Goal: Task Accomplishment & Management: Complete application form

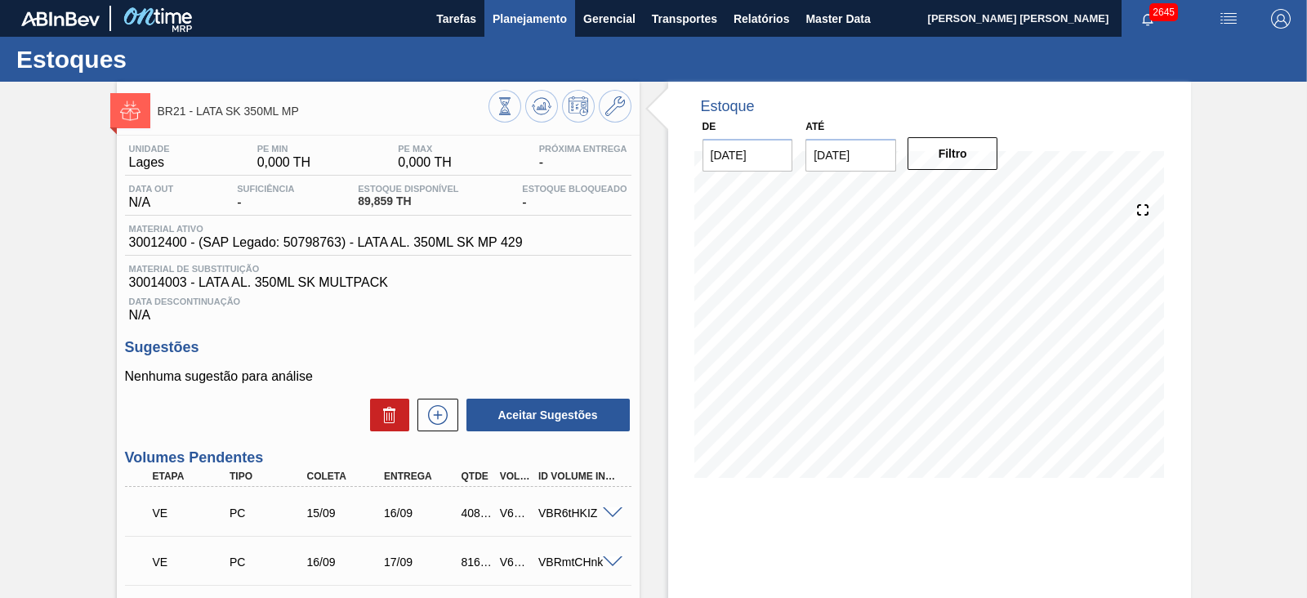
click at [550, 20] on span "Planejamento" at bounding box center [530, 19] width 74 height 20
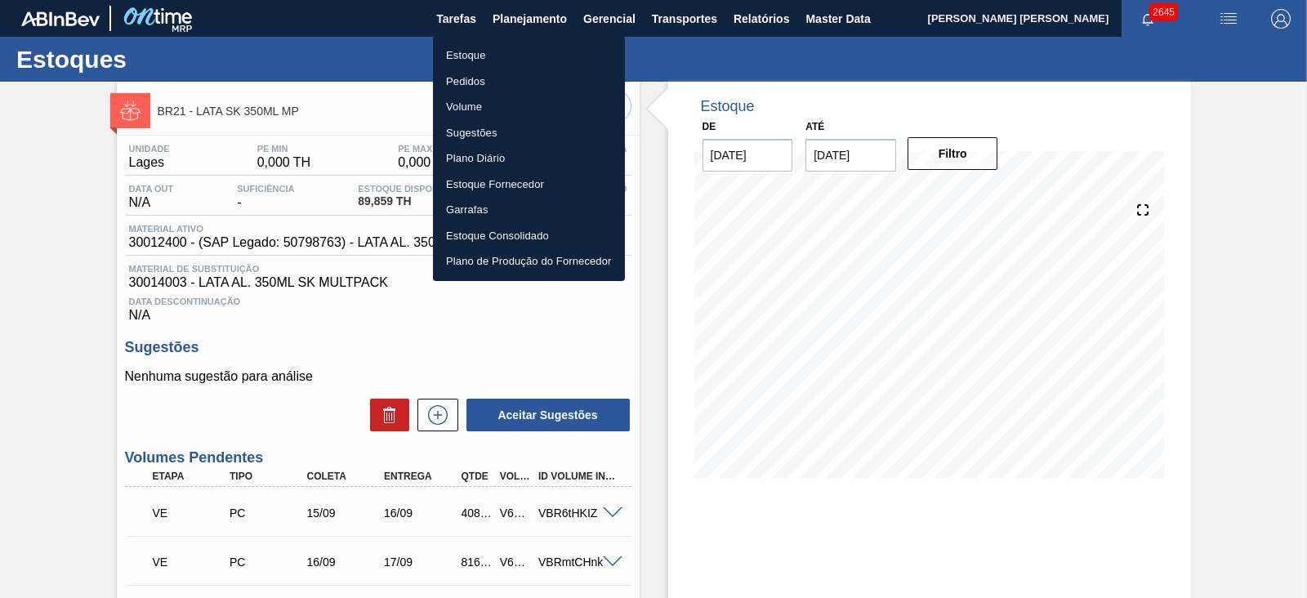
click at [481, 52] on li "Estoque" at bounding box center [529, 55] width 192 height 26
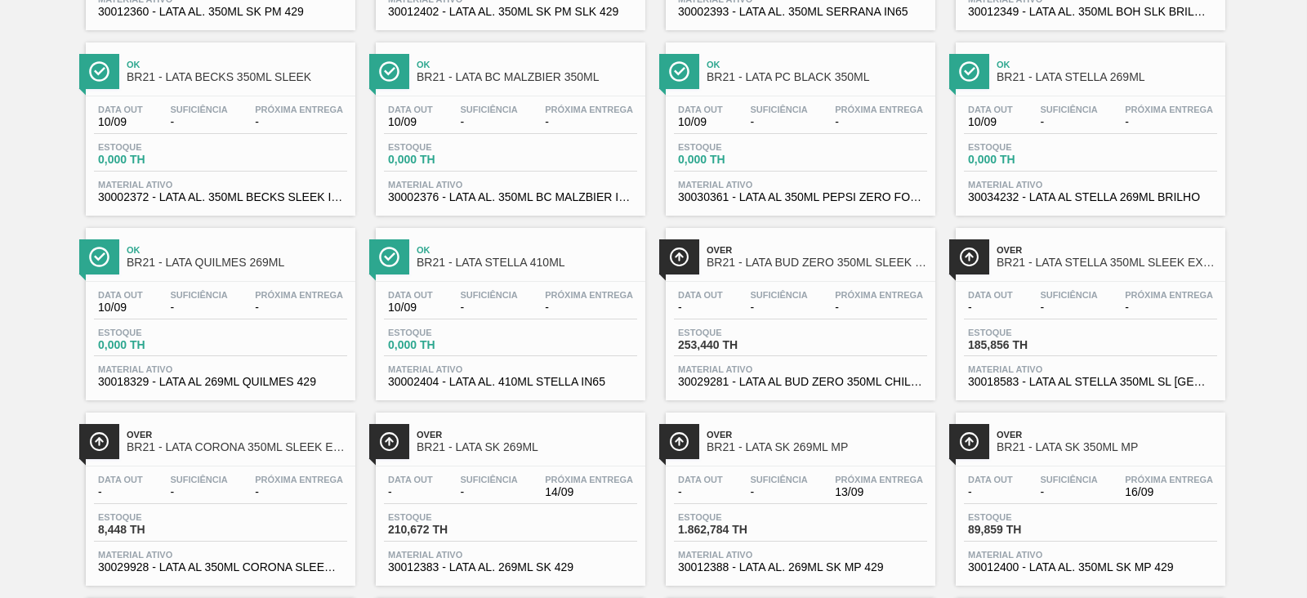
scroll to position [919, 0]
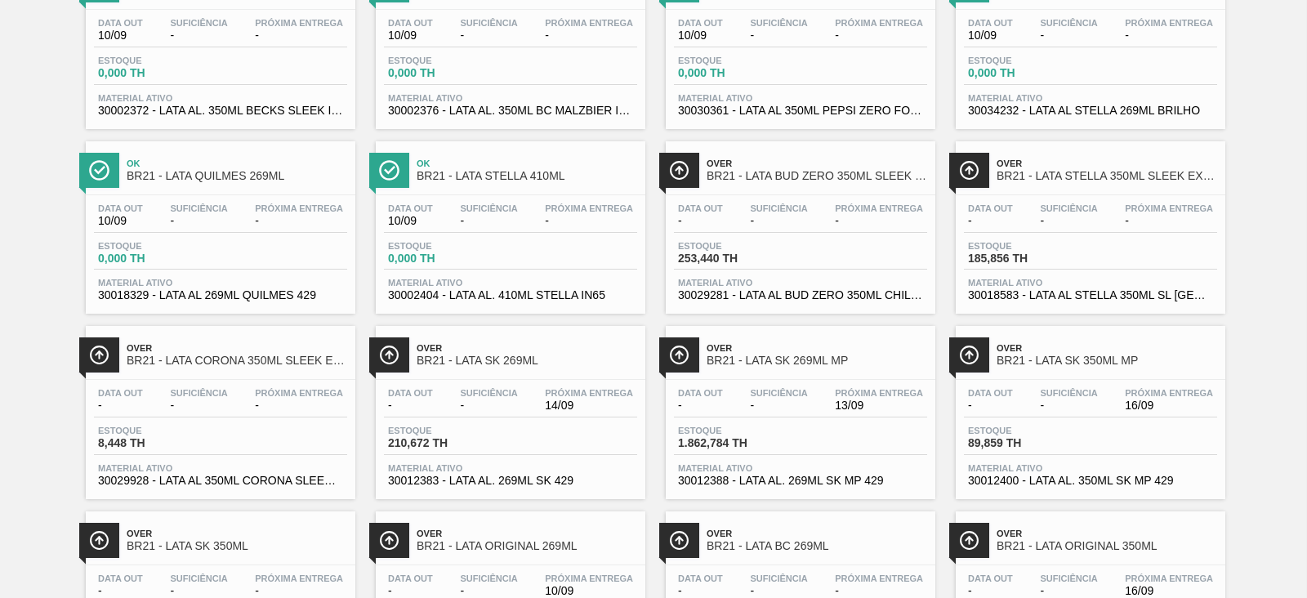
click at [1073, 367] on span "BR21 - LATA SK 350ML MP" at bounding box center [1107, 361] width 221 height 12
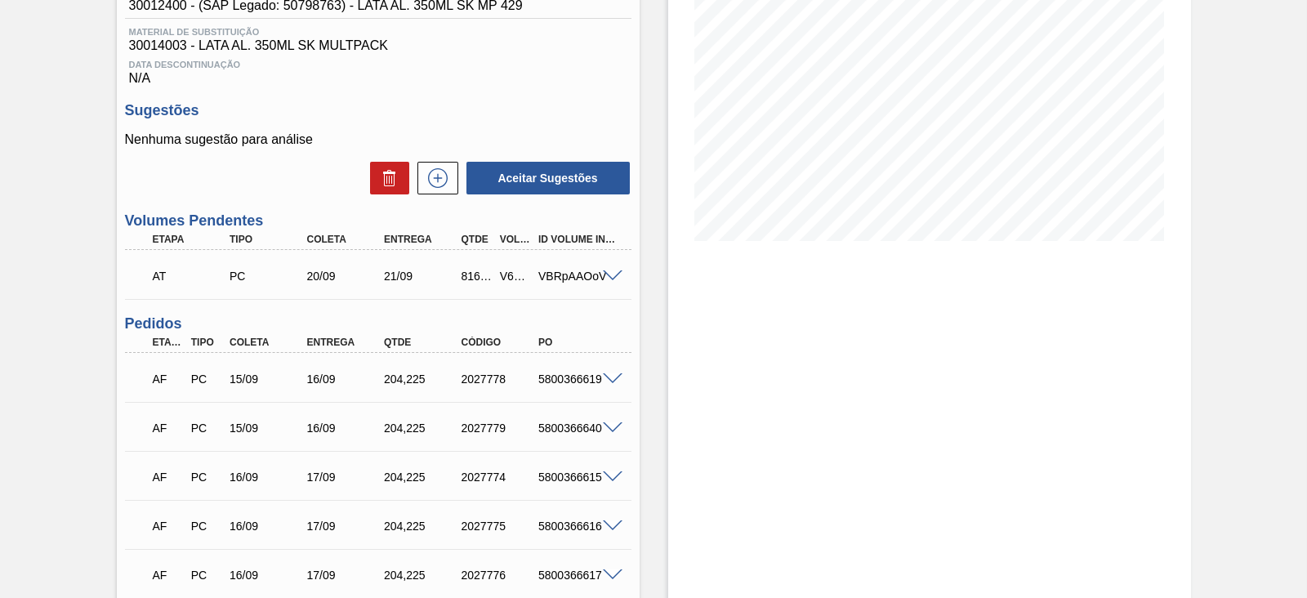
scroll to position [423, 0]
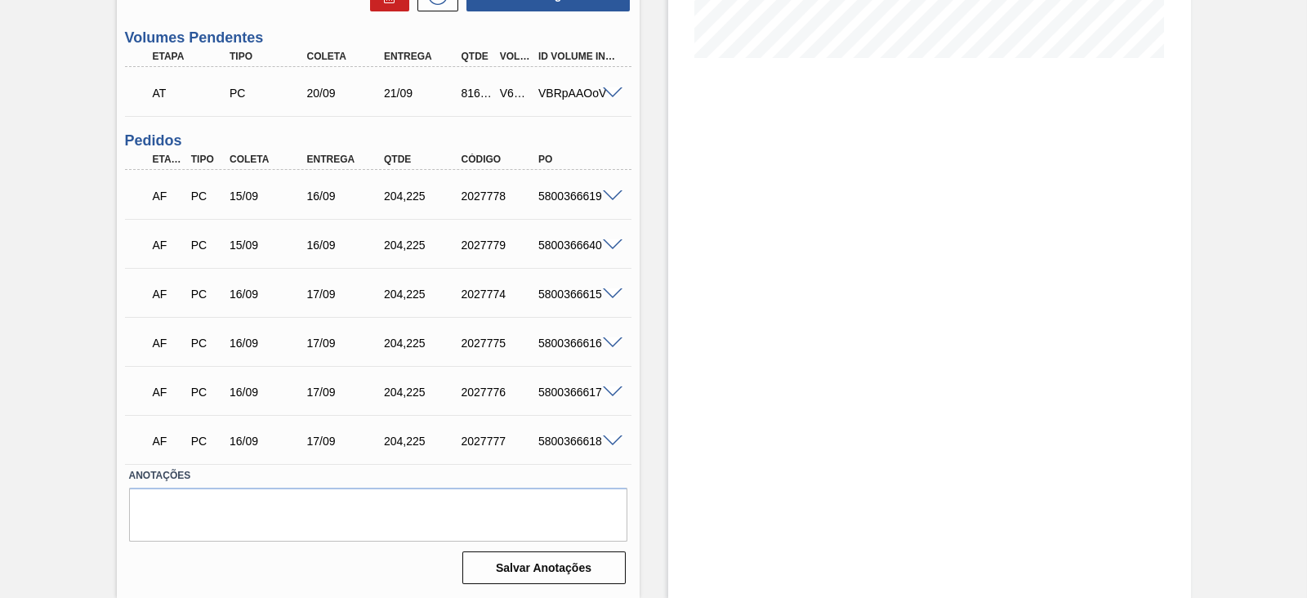
click at [832, 303] on div "Estoque De 10/09/2025 Até 04/10/2025 Filtro 10/09 Projeção de Estoque 89.859 Ne…" at bounding box center [929, 130] width 523 height 936
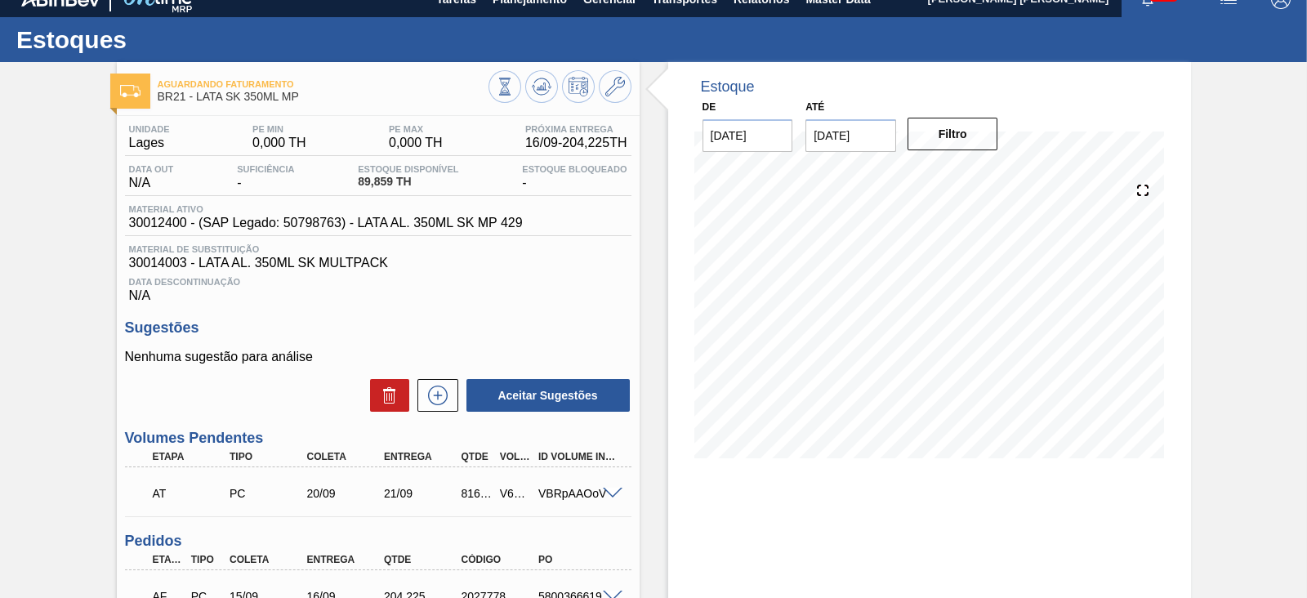
scroll to position [15, 0]
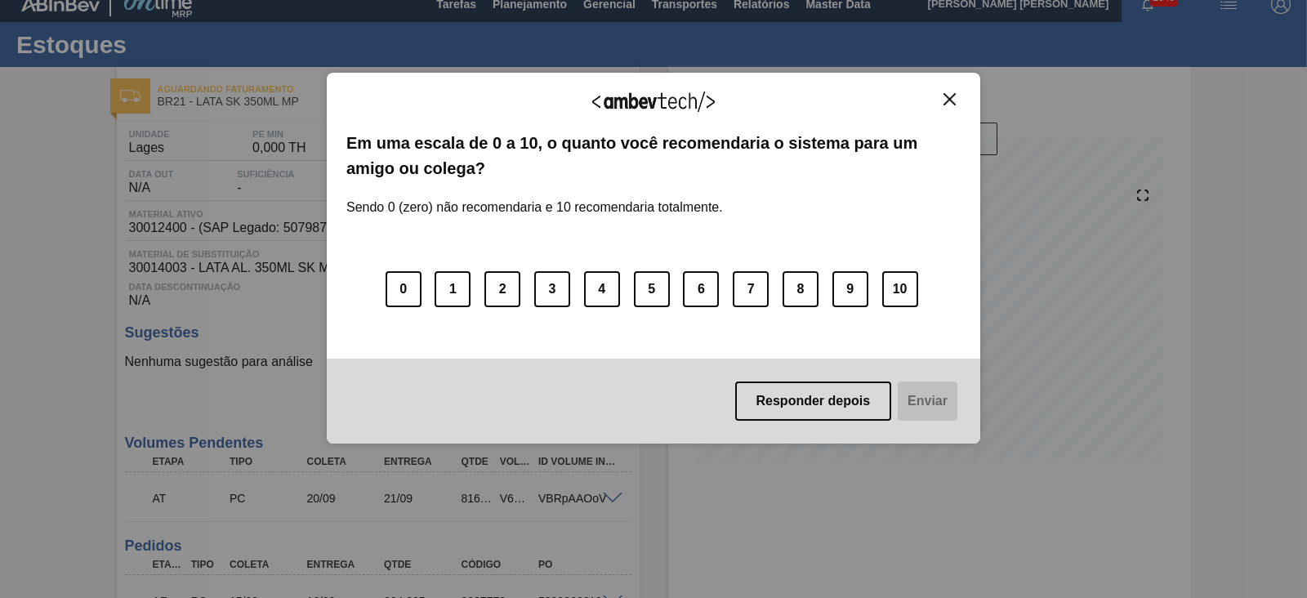
click at [952, 96] on img "Close" at bounding box center [950, 99] width 12 height 12
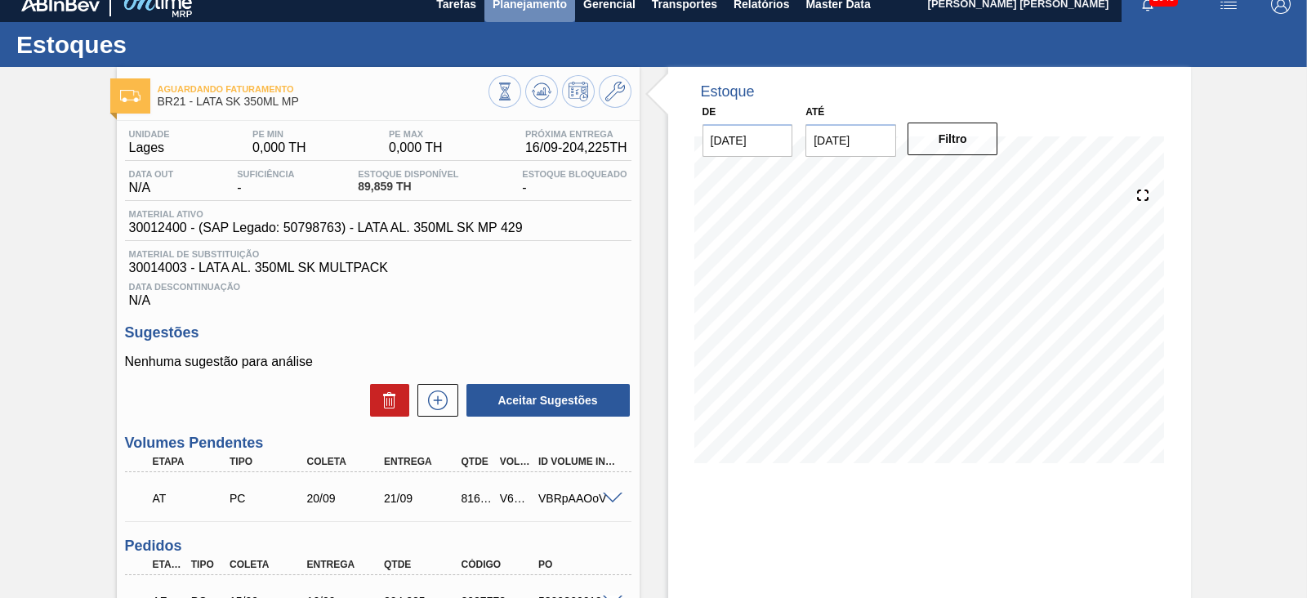
click at [525, 2] on span "Planejamento" at bounding box center [530, 4] width 74 height 20
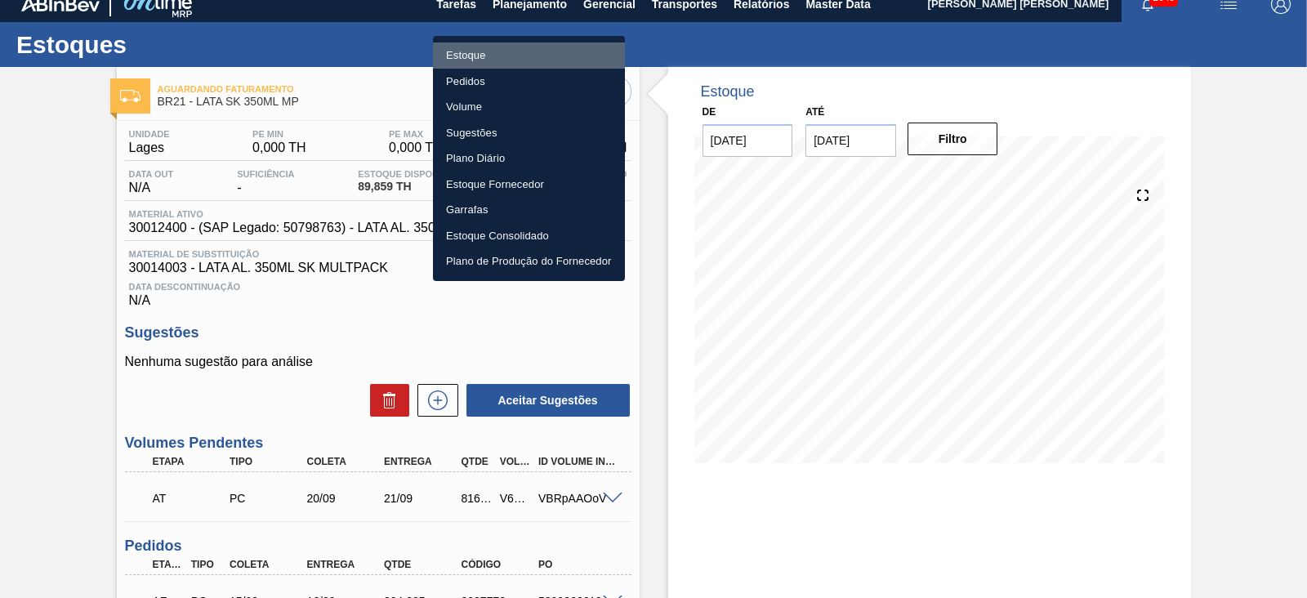
click at [459, 51] on li "Estoque" at bounding box center [529, 55] width 192 height 26
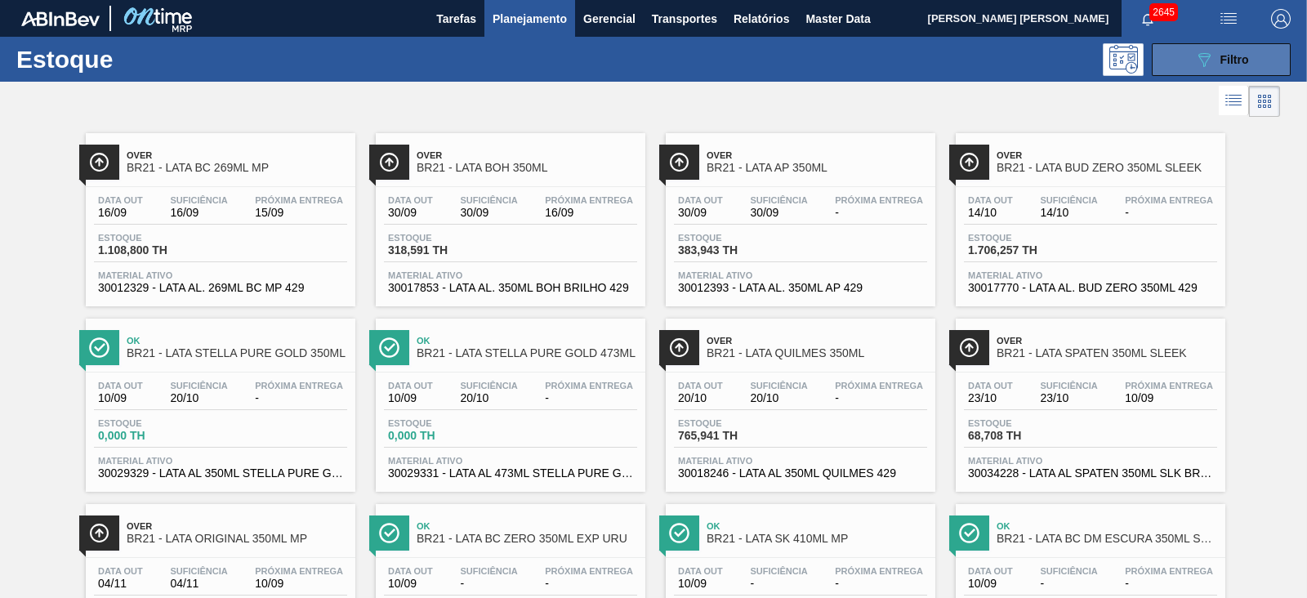
click at [1180, 69] on button "089F7B8B-B2A5-4AFE-B5C0-19BA573D28AC Filtro" at bounding box center [1221, 59] width 139 height 33
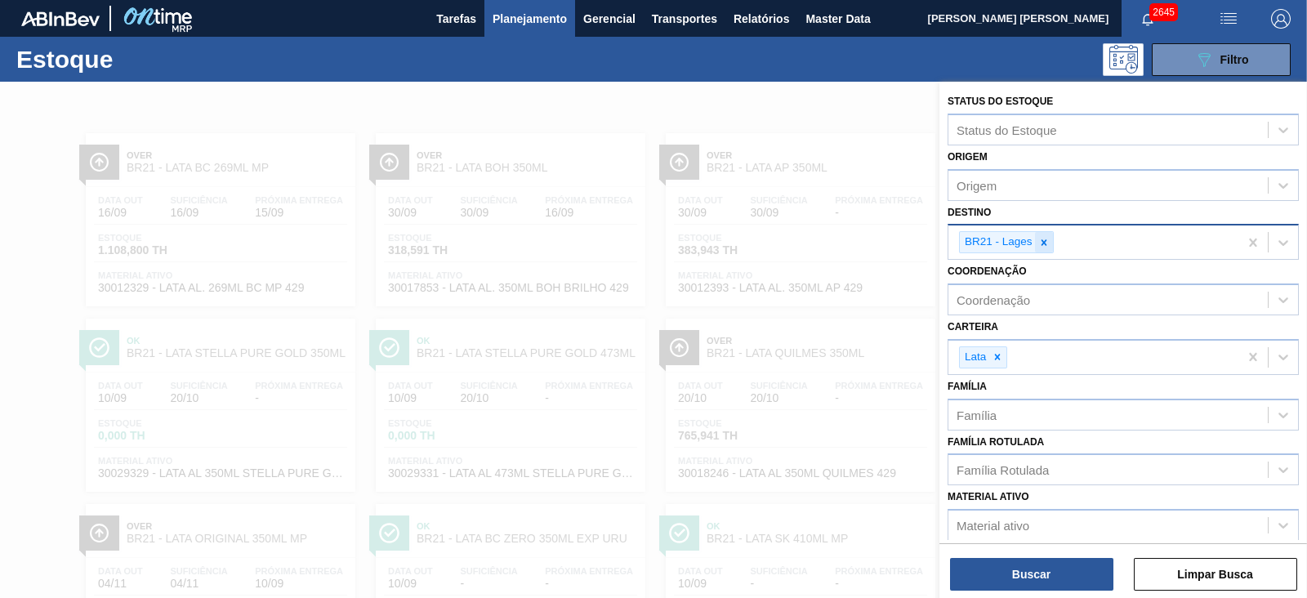
click at [1046, 237] on icon at bounding box center [1043, 242] width 11 height 11
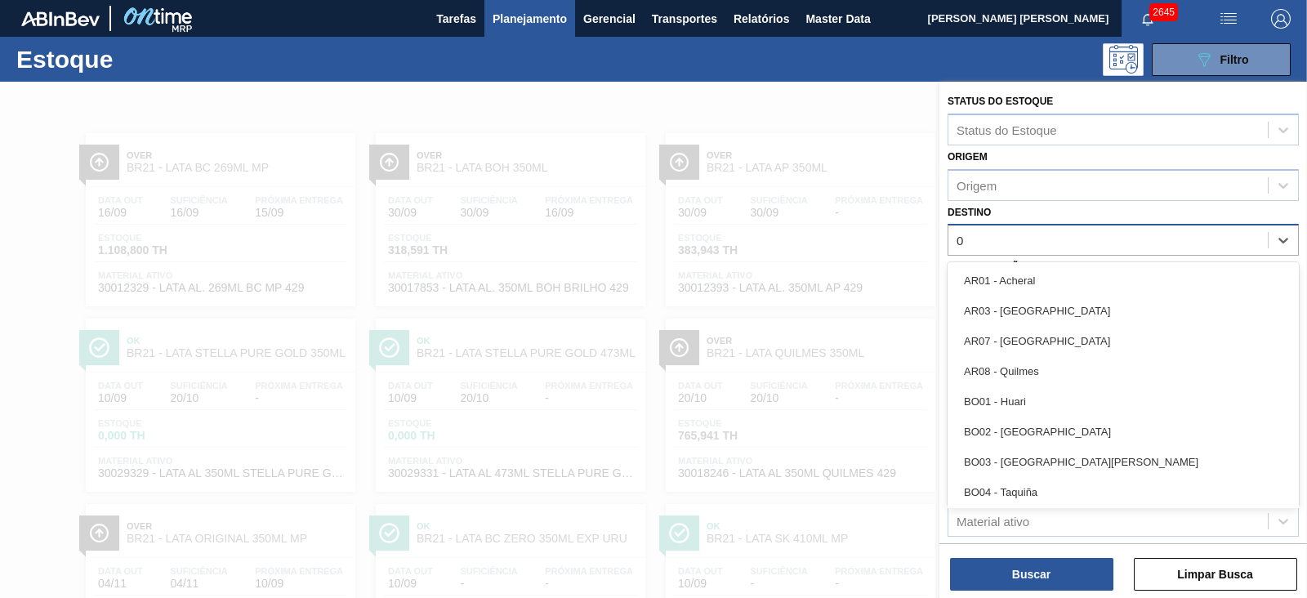
type input "09"
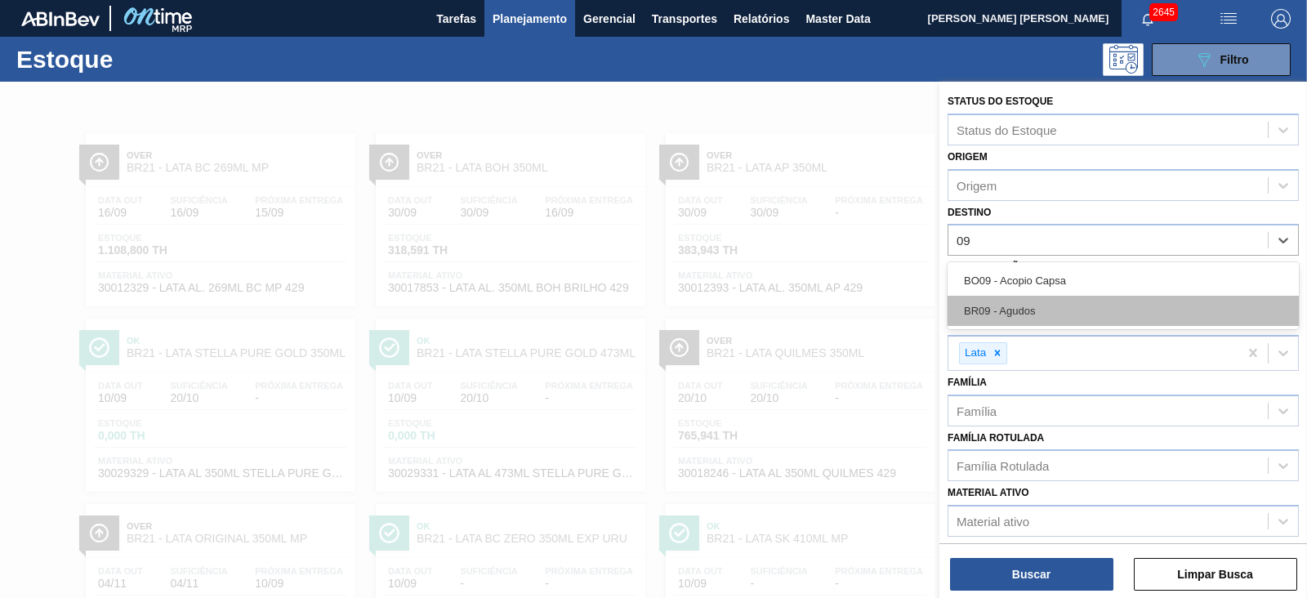
click at [1023, 308] on div "BR09 - Agudos" at bounding box center [1123, 311] width 351 height 30
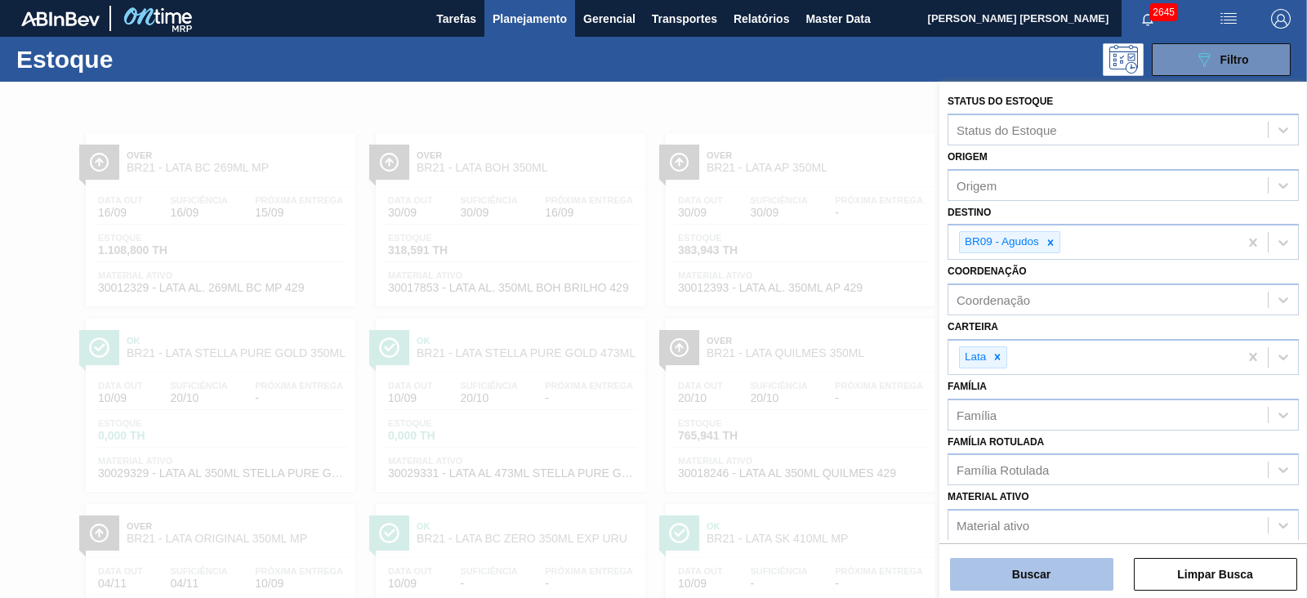
click at [1062, 587] on button "Buscar" at bounding box center [1031, 574] width 163 height 33
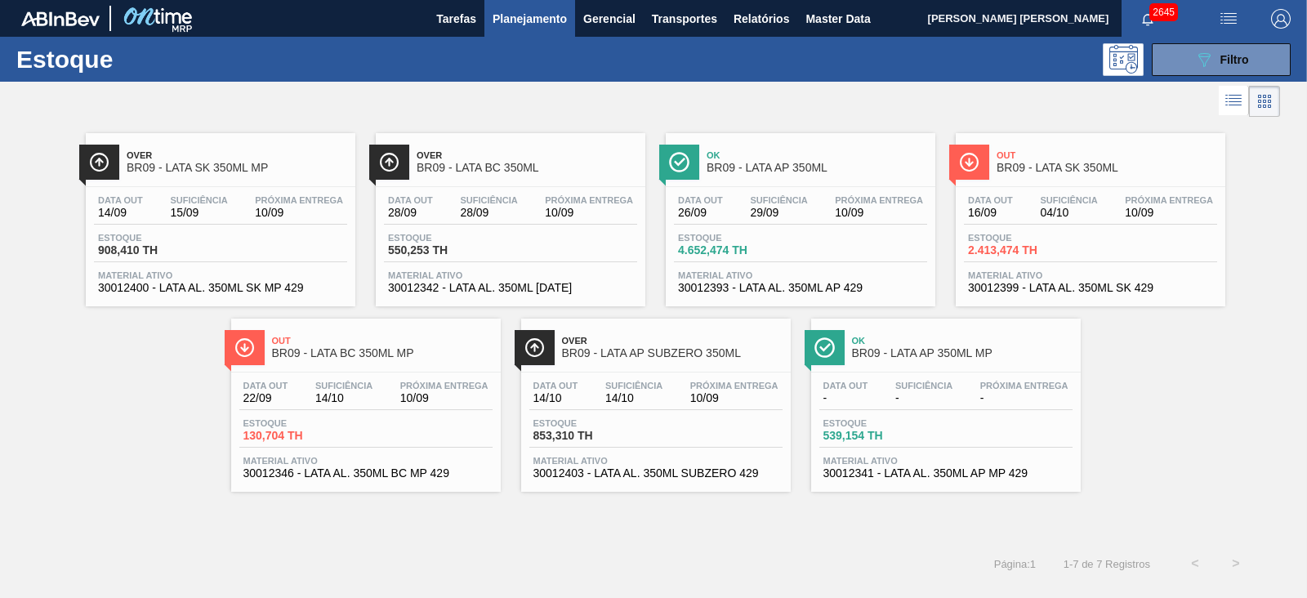
click at [1062, 185] on div "Out BR09 - LATA SK 350ML Data out 16/09 Suficiência 04/10 Próxima Entrega 10/09…" at bounding box center [1091, 219] width 270 height 173
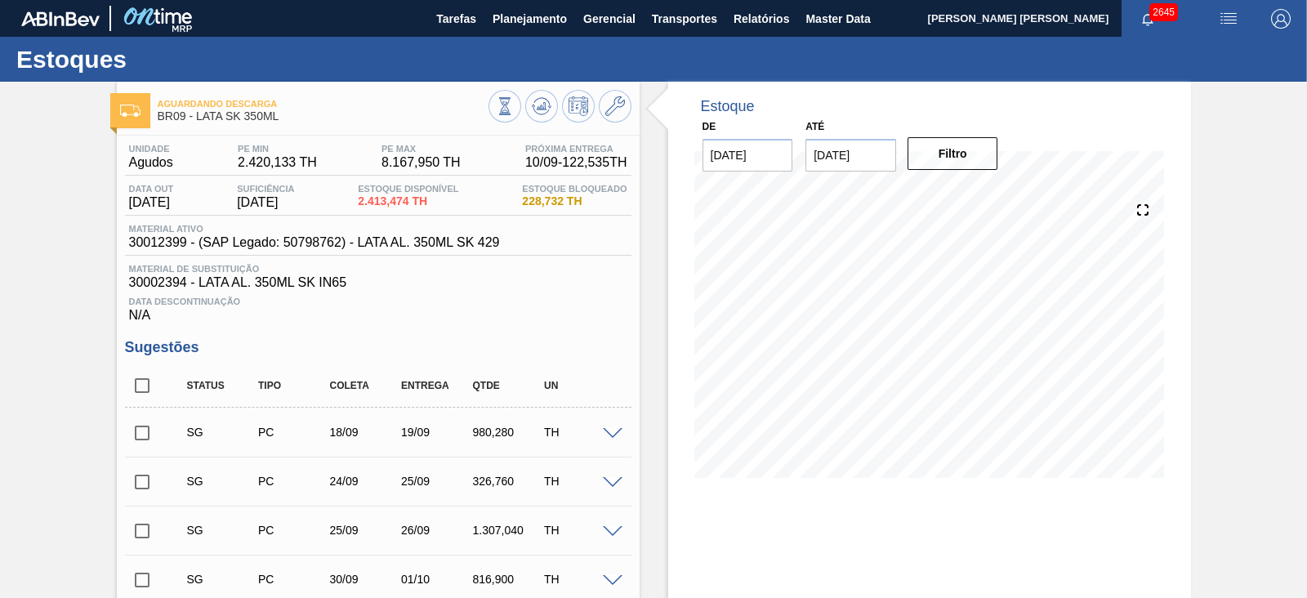
click at [1221, 26] on img "button" at bounding box center [1229, 19] width 20 height 20
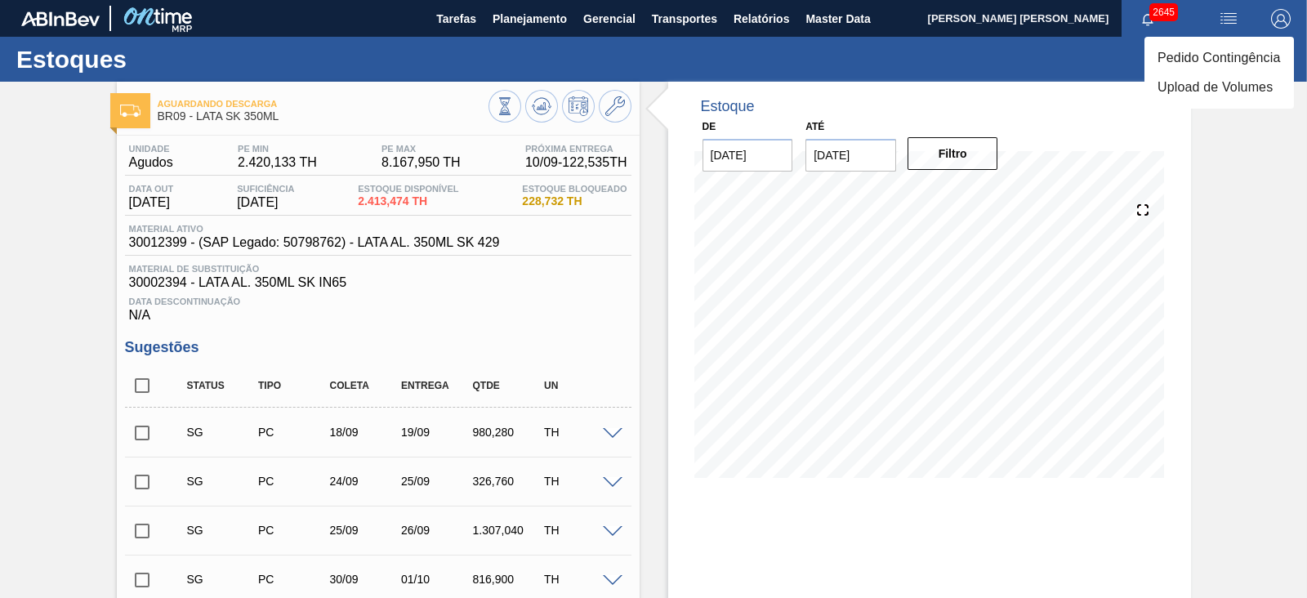
click at [1185, 51] on li "Pedido Contingência" at bounding box center [1220, 57] width 150 height 29
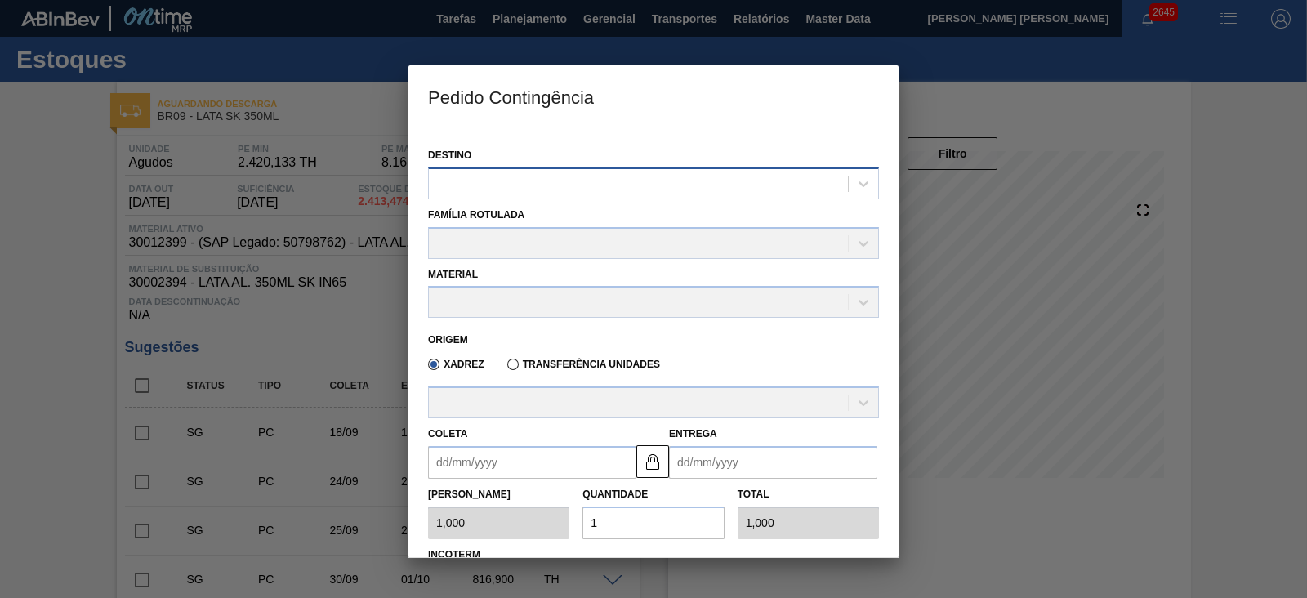
click at [547, 182] on div at bounding box center [638, 184] width 419 height 24
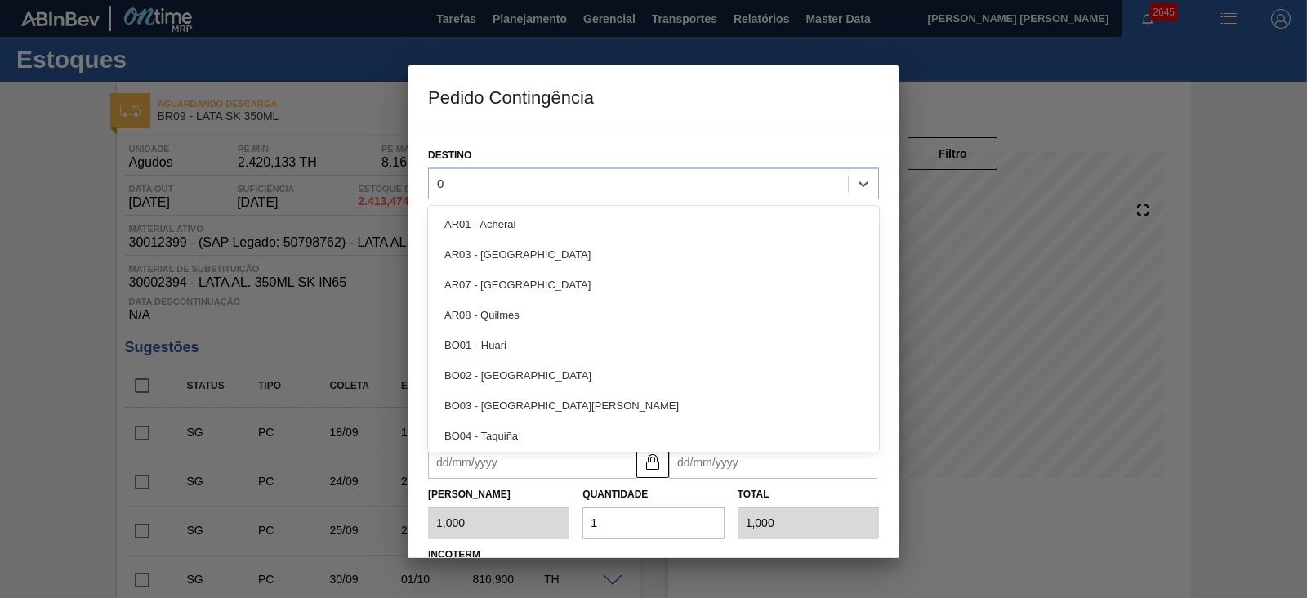
type input "09"
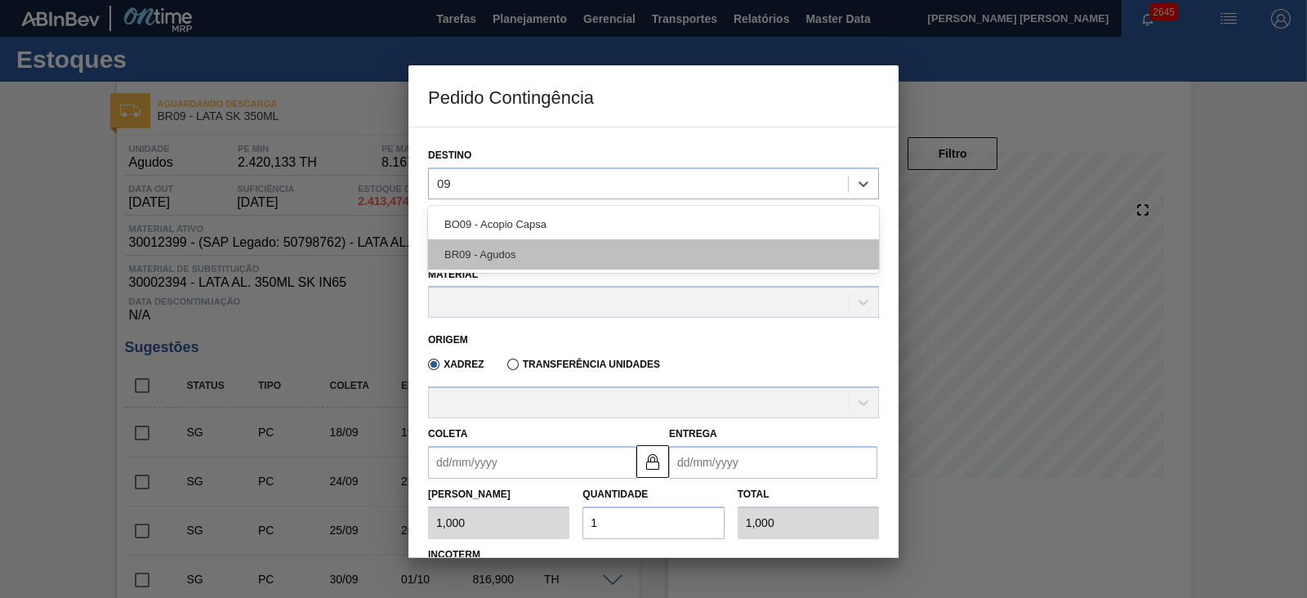
click at [496, 251] on div "BR09 - Agudos" at bounding box center [653, 254] width 451 height 30
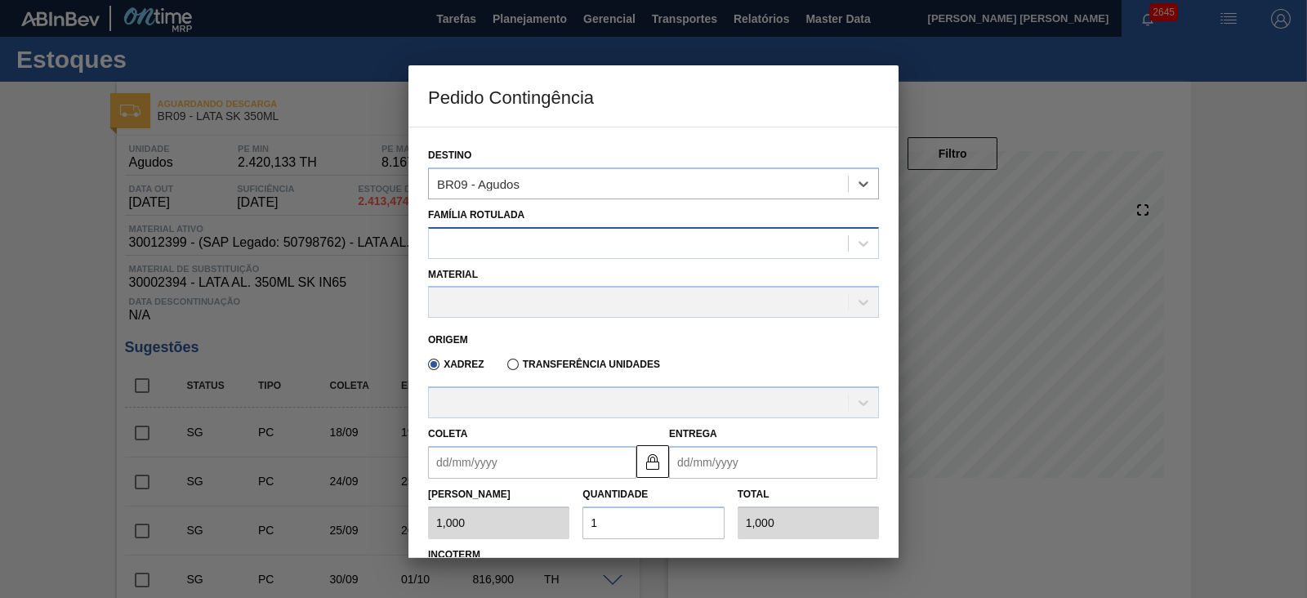
click at [527, 250] on div at bounding box center [638, 243] width 419 height 24
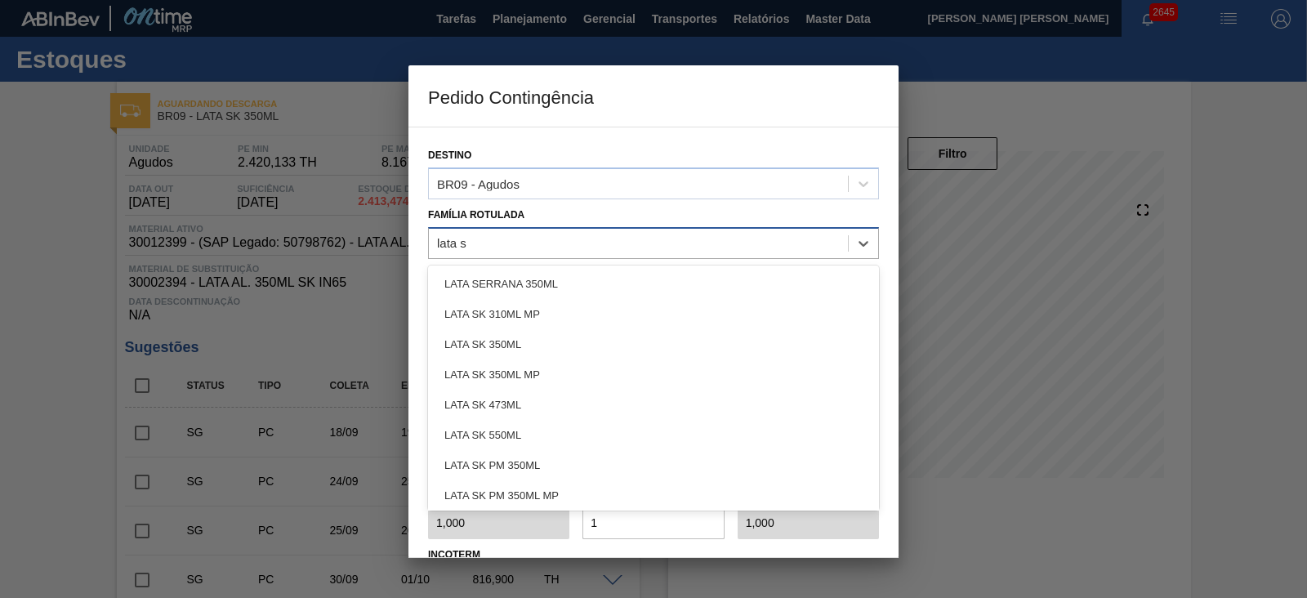
type Rotulada "lata sk"
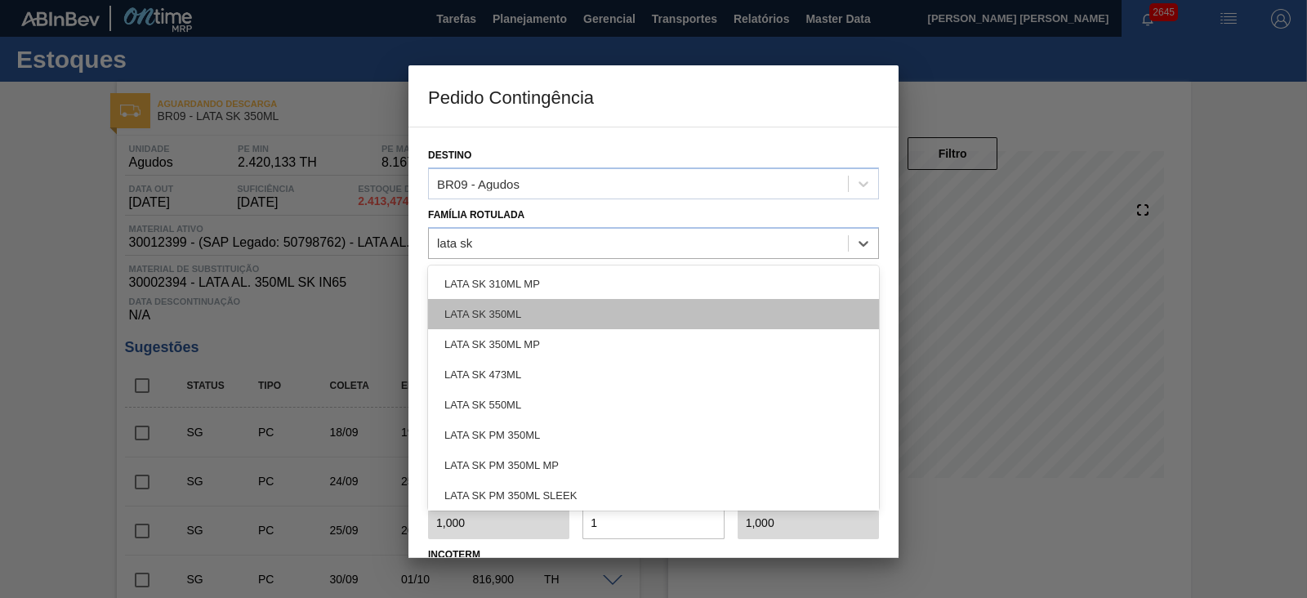
click at [524, 320] on div "LATA SK 350ML" at bounding box center [653, 314] width 451 height 30
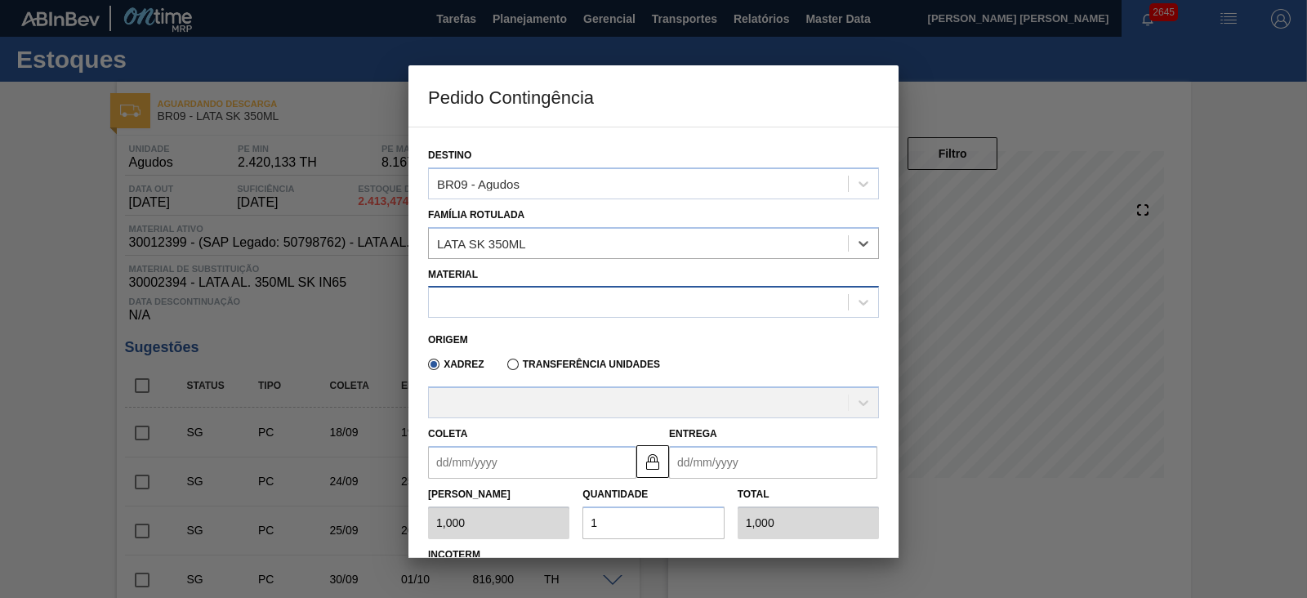
click at [531, 314] on div at bounding box center [653, 302] width 451 height 32
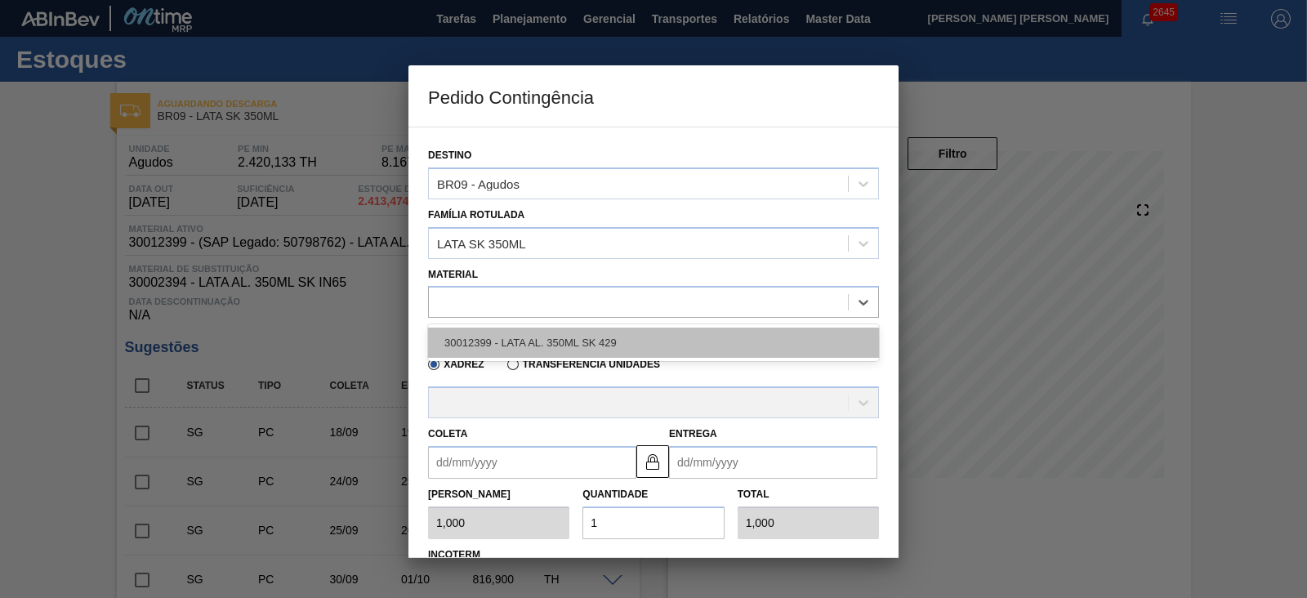
click at [562, 335] on div "30012399 - LATA AL. 350ML SK 429" at bounding box center [653, 343] width 451 height 30
type input "8,169"
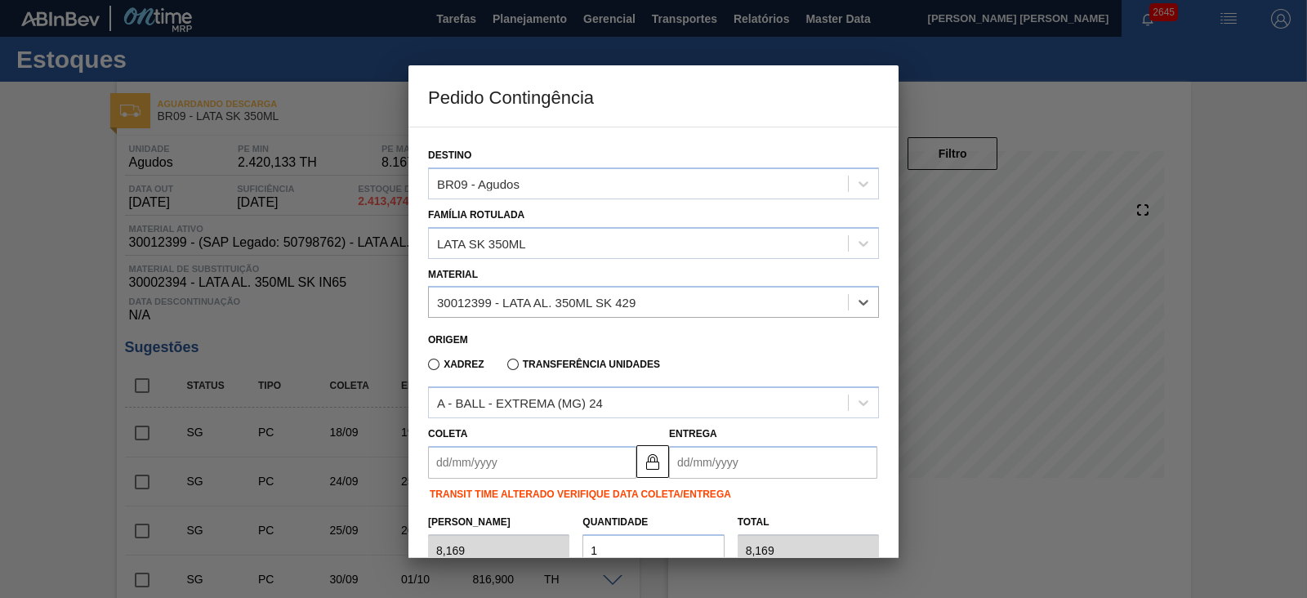
click at [558, 467] on input "Coleta" at bounding box center [532, 462] width 208 height 33
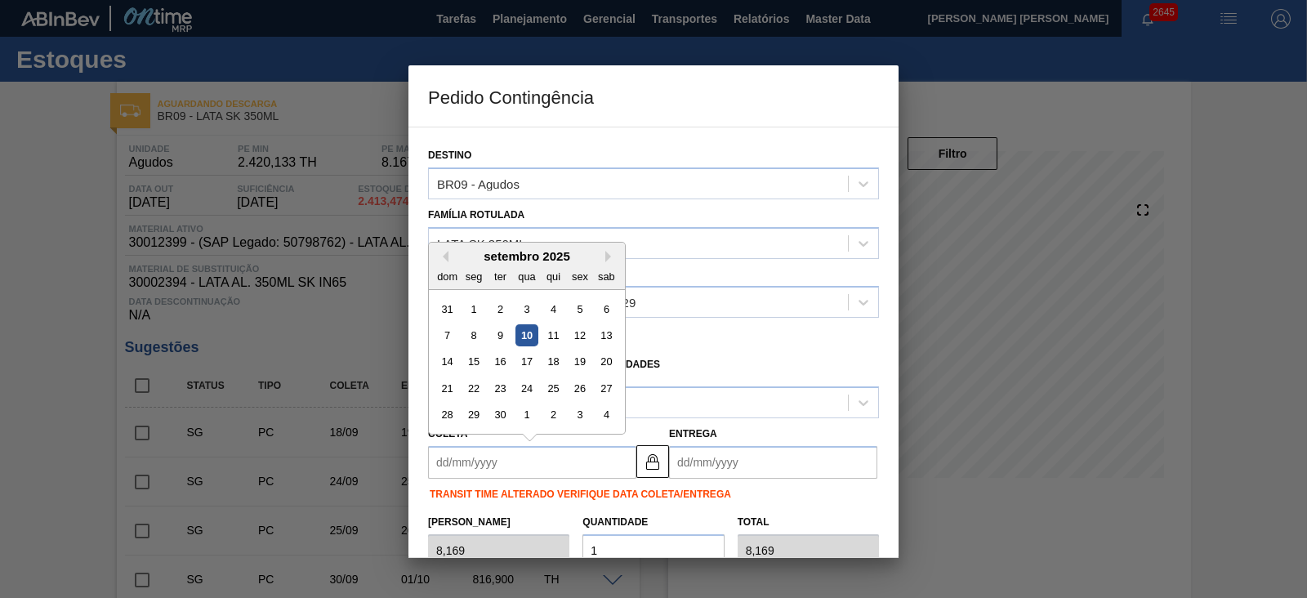
click at [454, 260] on div "setembro 2025" at bounding box center [527, 256] width 196 height 14
click at [532, 337] on div "10" at bounding box center [526, 335] width 22 height 22
type input "[DATE]"
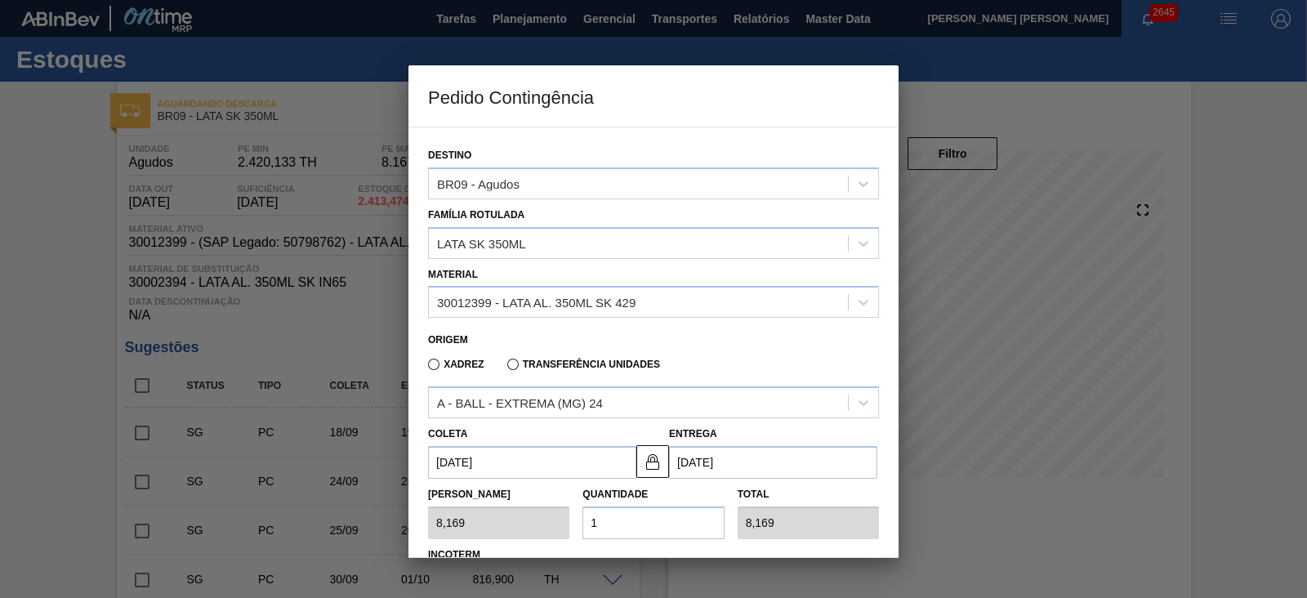
click at [649, 515] on input "1" at bounding box center [652, 523] width 141 height 33
type input "0,000"
type input "2"
type input "16,338"
type input "21"
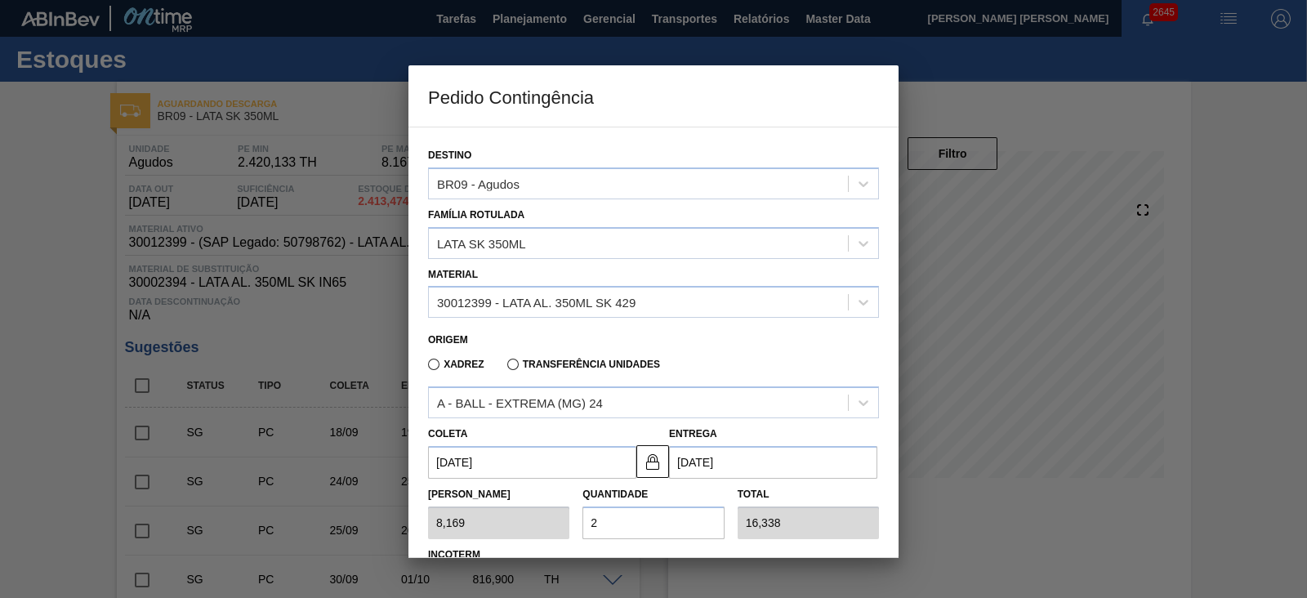
type input "171,549"
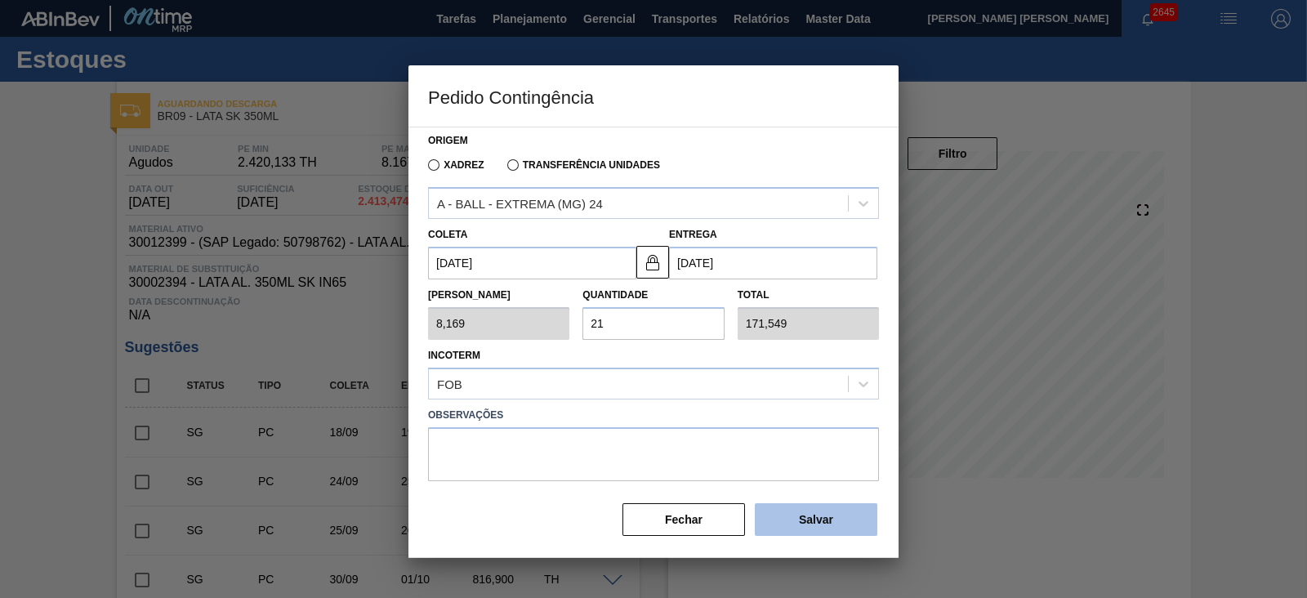
type input "21"
click at [812, 521] on button "Salvar" at bounding box center [816, 519] width 123 height 33
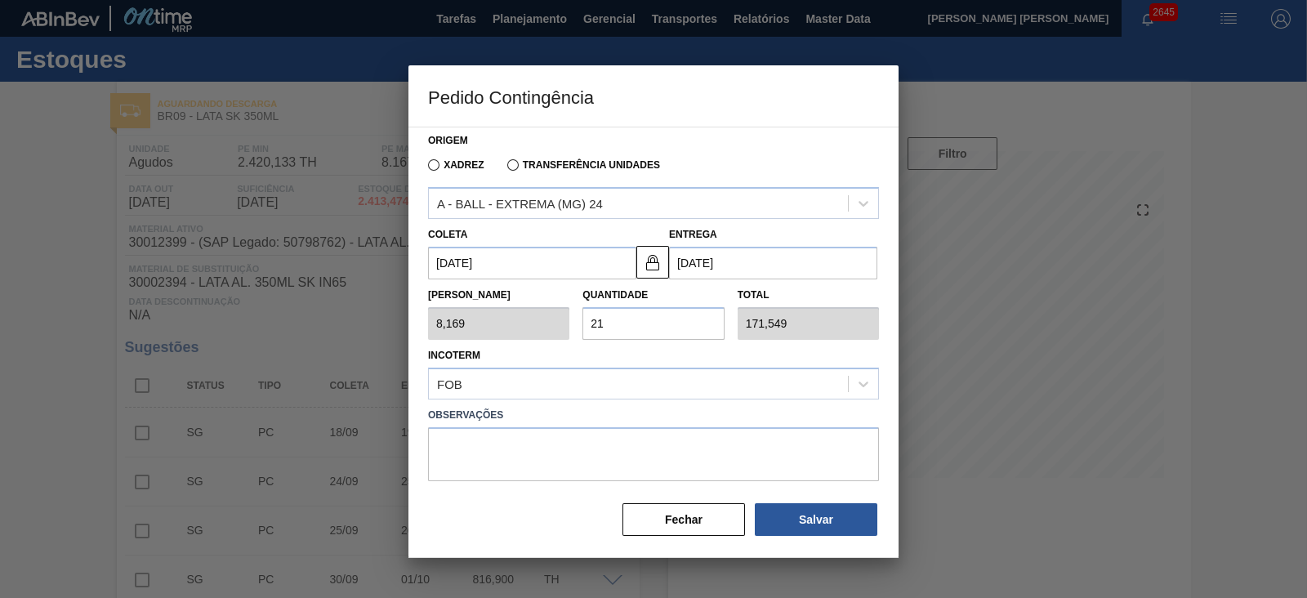
type input "1,000"
type input "1"
type input "1,000"
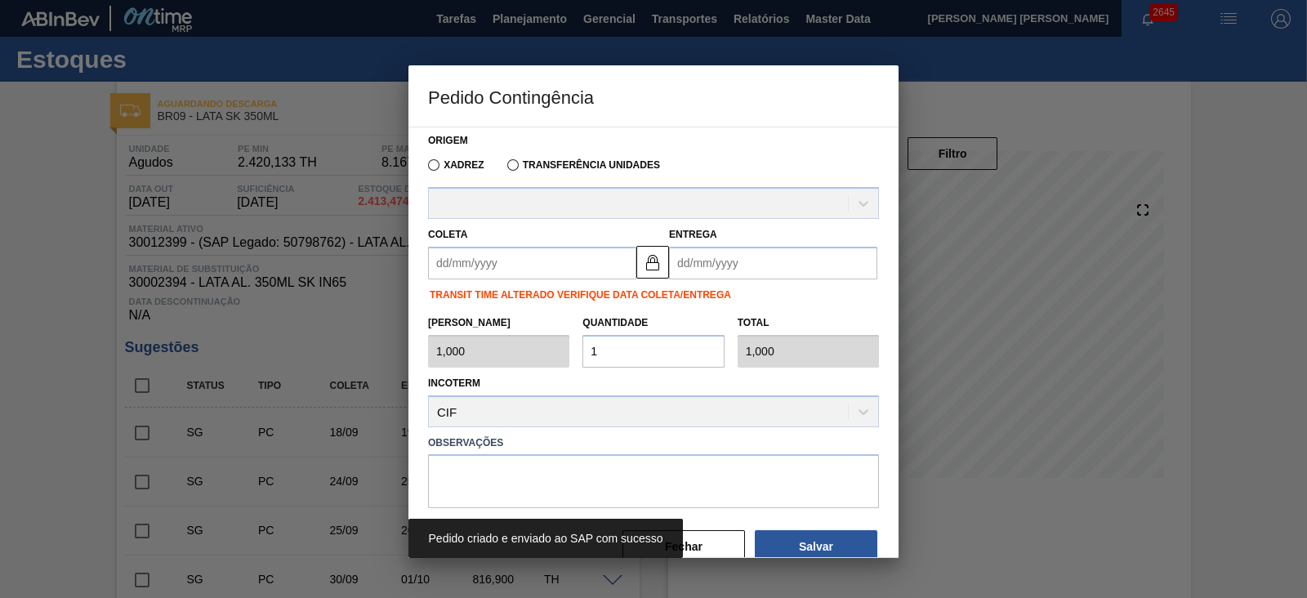
click at [1189, 378] on div at bounding box center [653, 299] width 1307 height 598
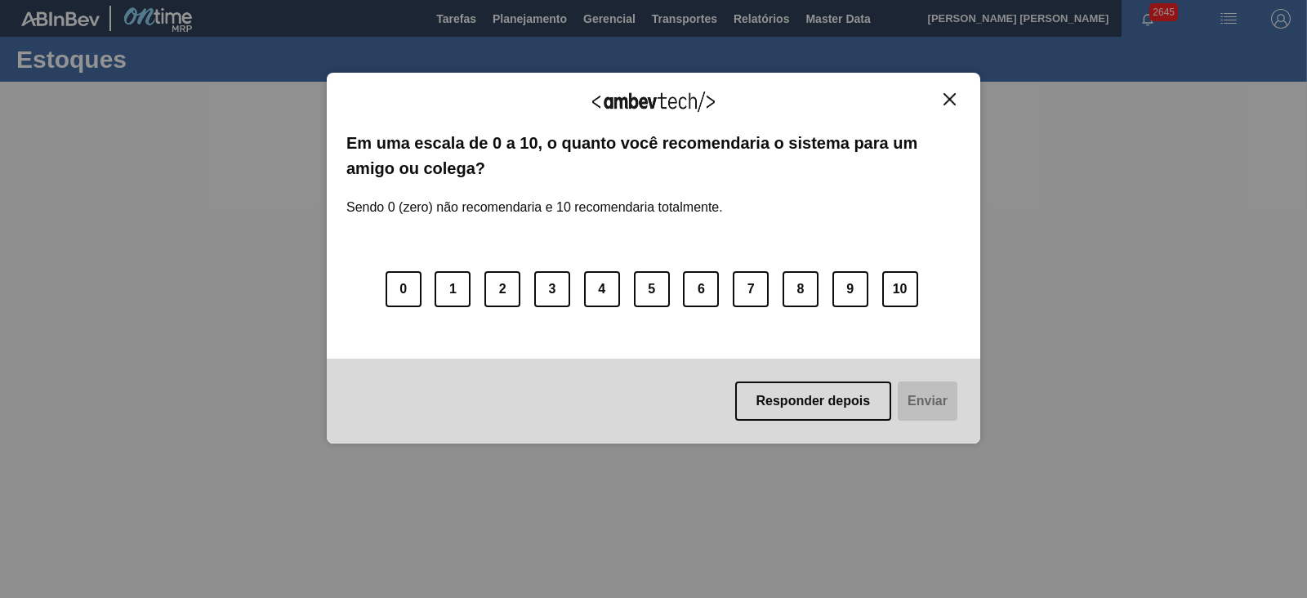
click at [947, 100] on img "Close" at bounding box center [950, 99] width 12 height 12
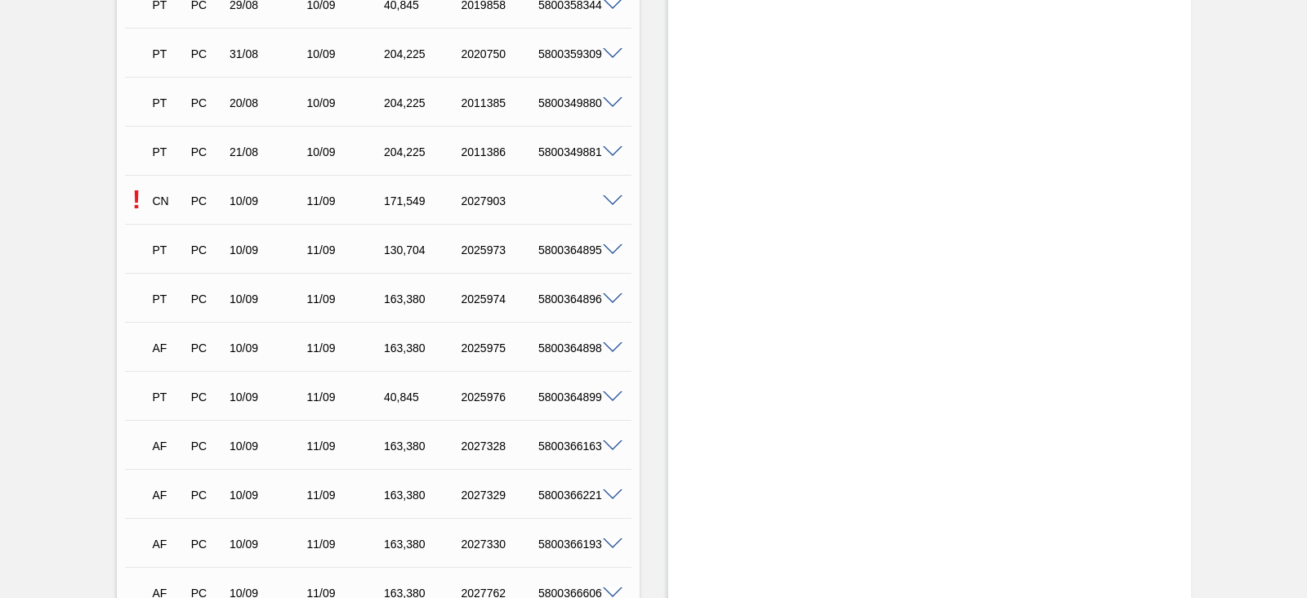
scroll to position [1736, 0]
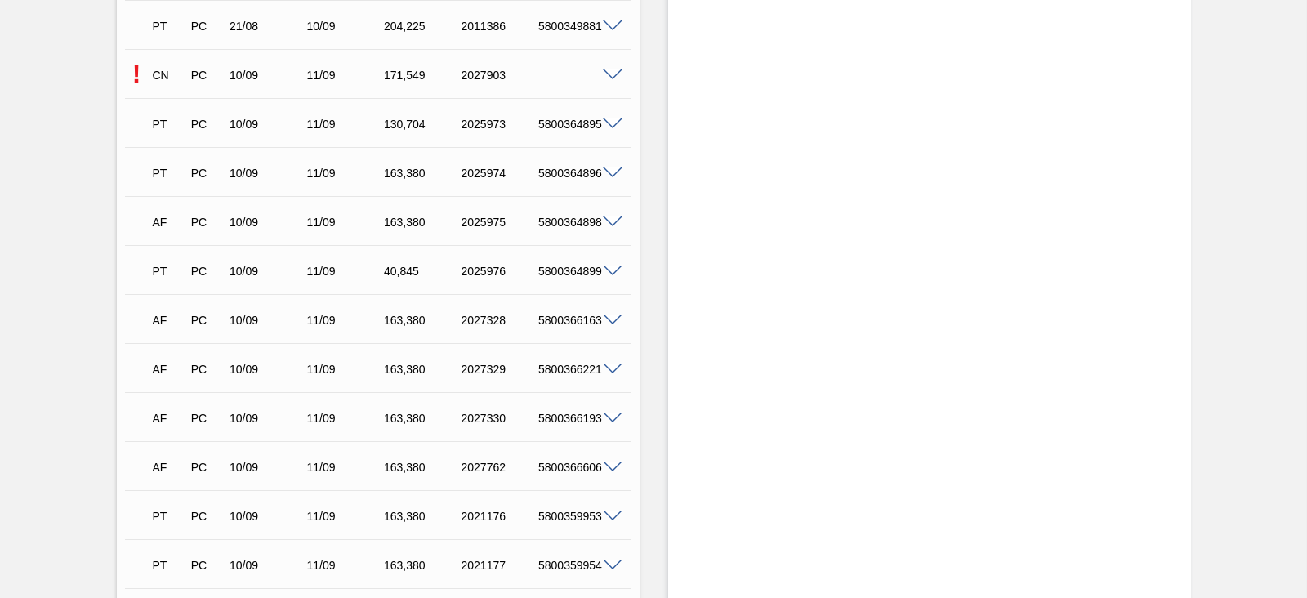
click at [614, 74] on span at bounding box center [613, 75] width 20 height 12
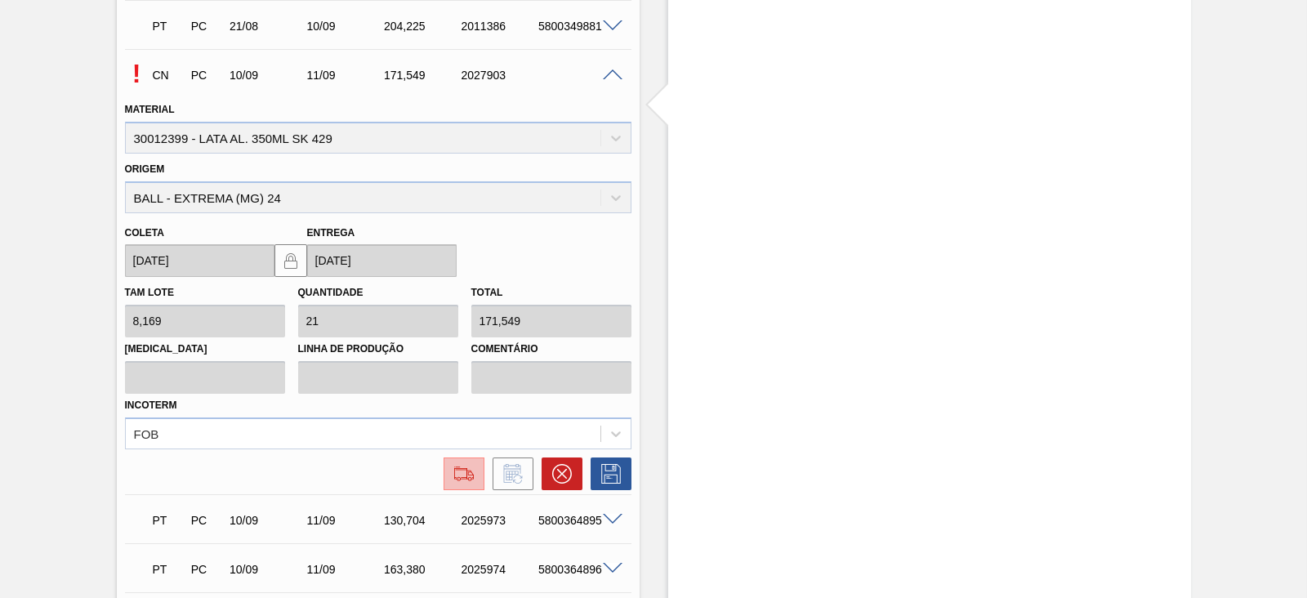
click at [467, 471] on img at bounding box center [464, 474] width 26 height 20
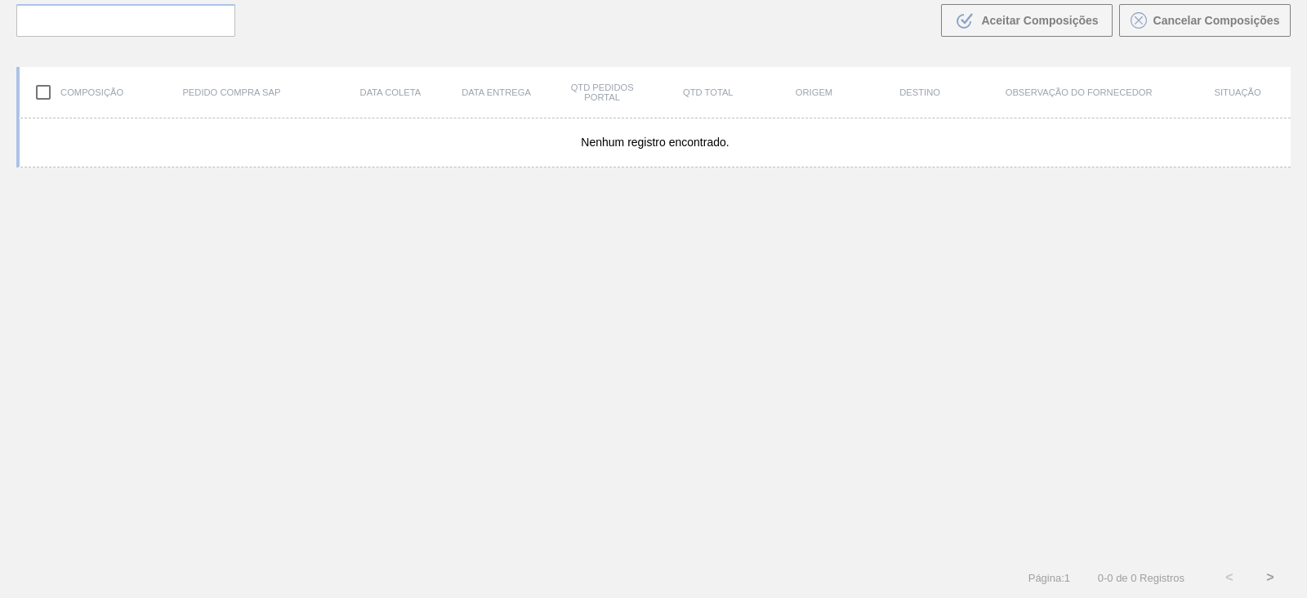
scroll to position [117, 0]
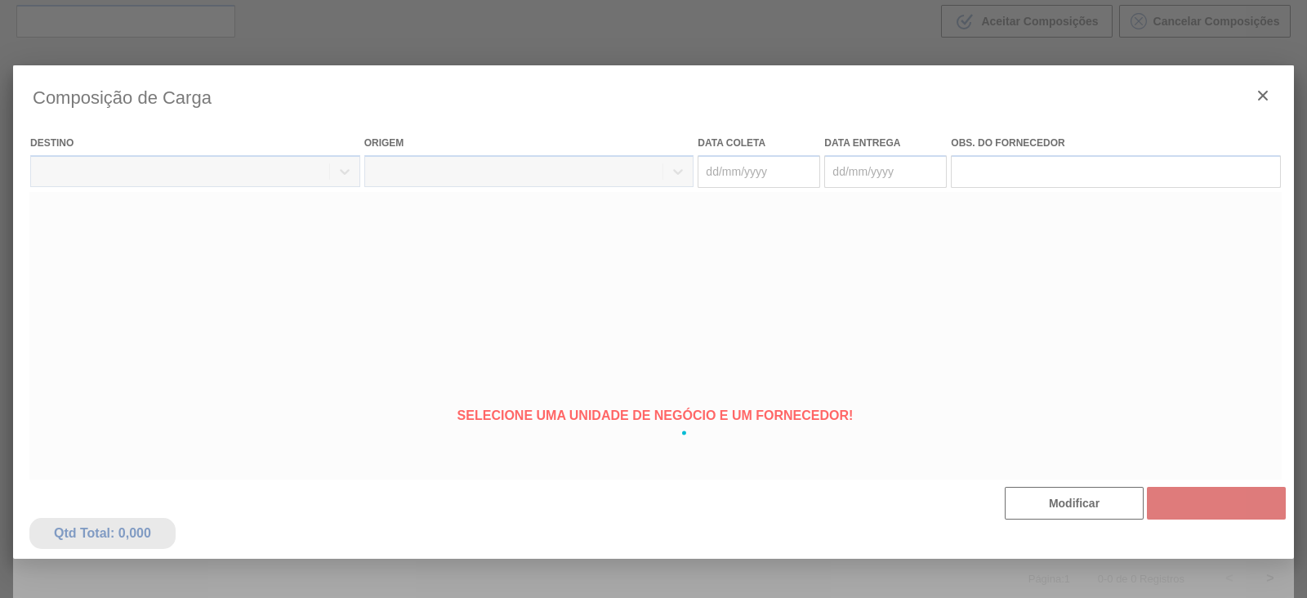
type coleta "[DATE]"
type entrega "[DATE]"
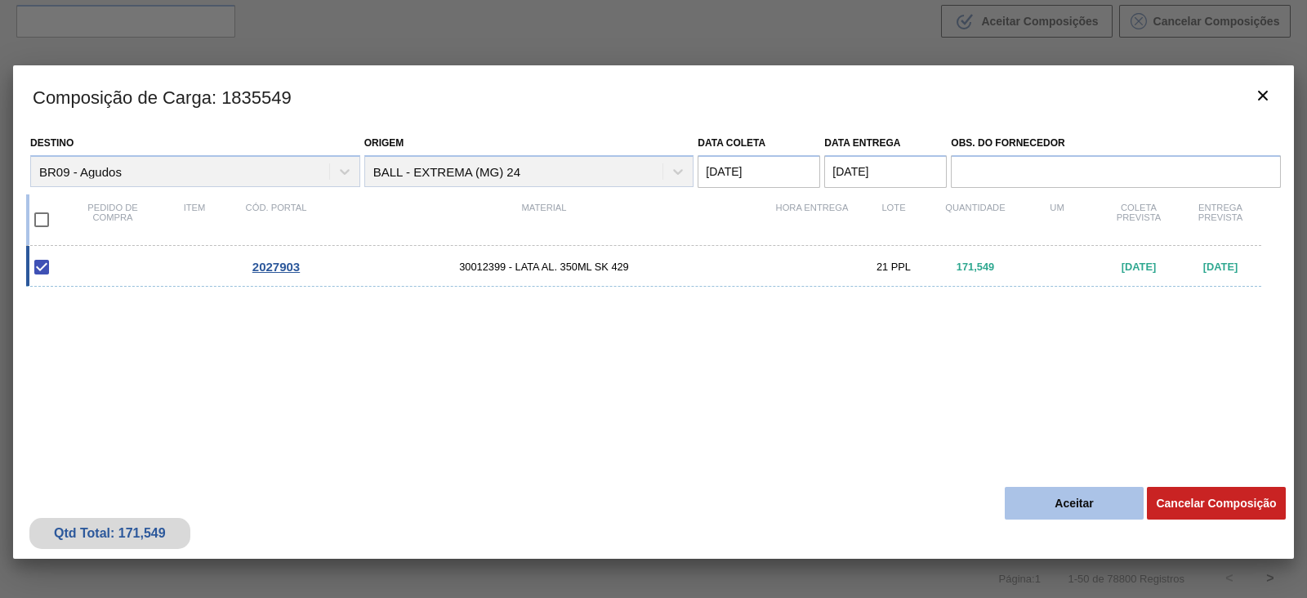
click at [1067, 499] on button "Aceitar" at bounding box center [1074, 503] width 139 height 33
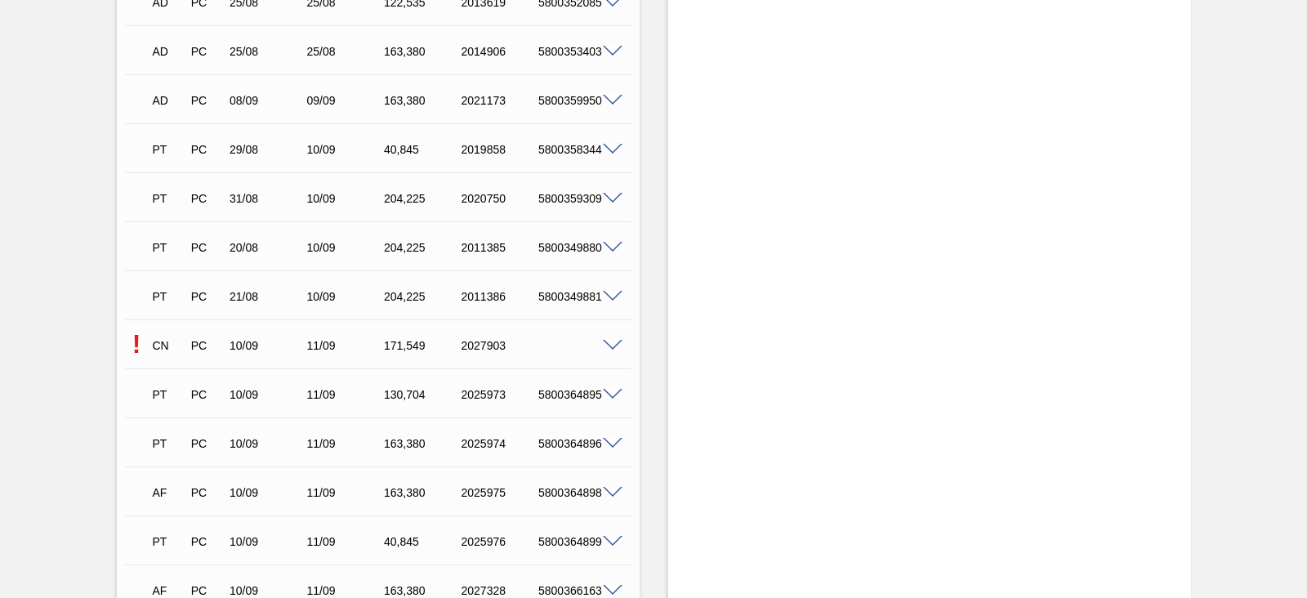
scroll to position [1531, 0]
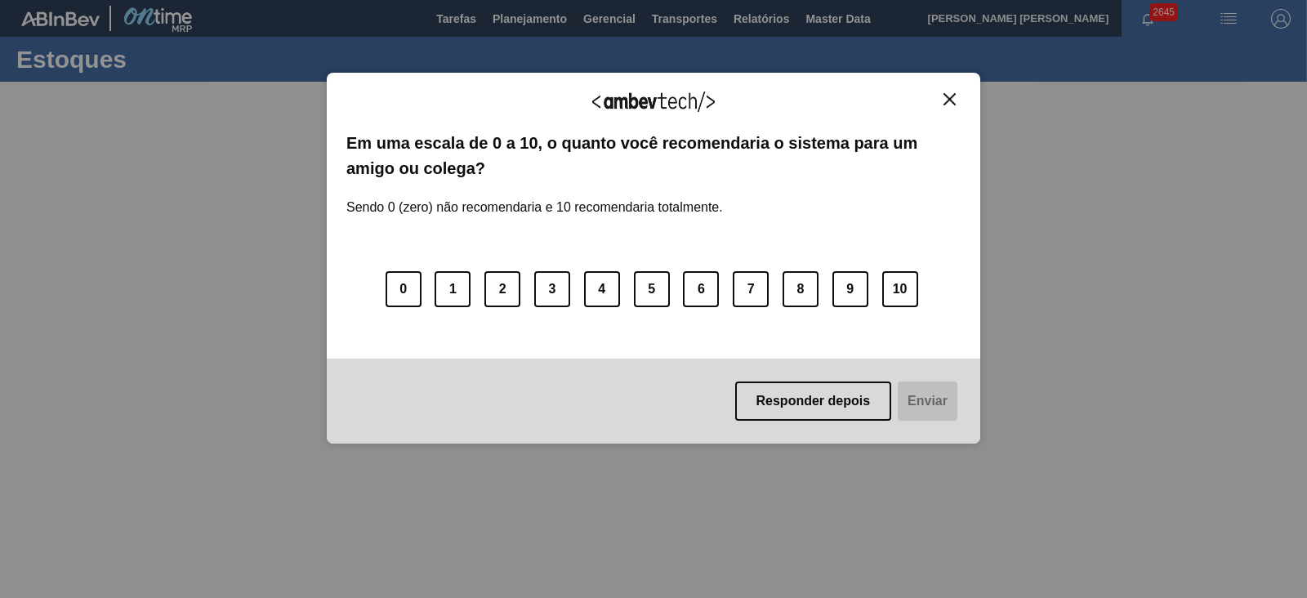
click at [940, 100] on button "Close" at bounding box center [950, 99] width 22 height 14
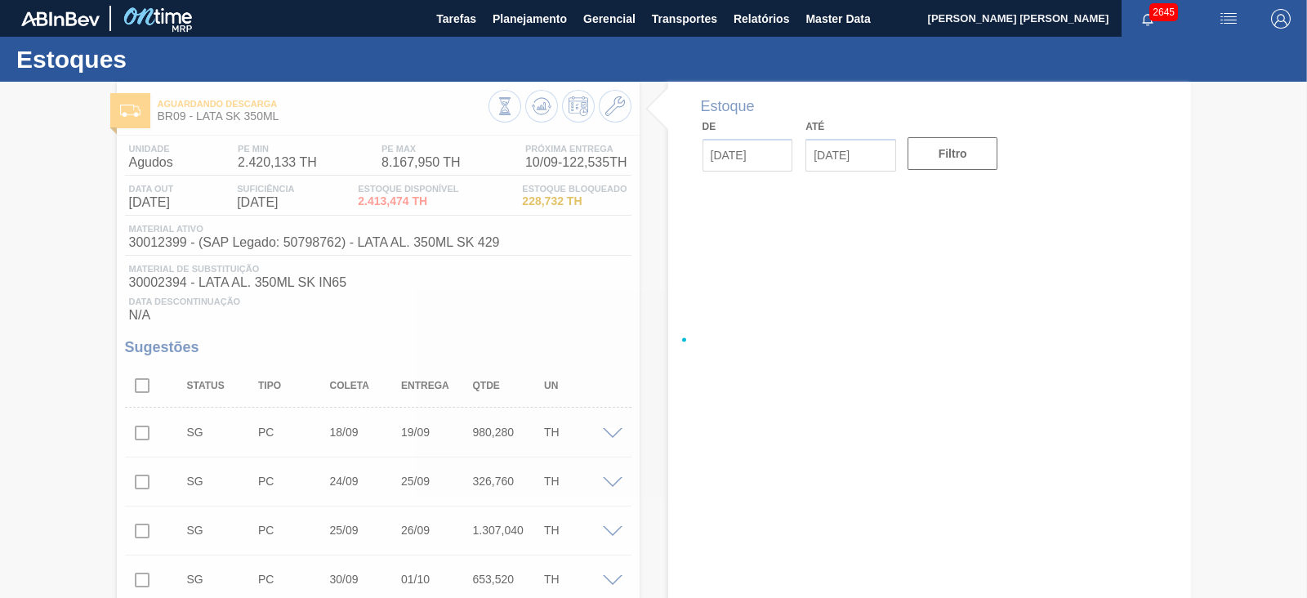
type input "[DATE]"
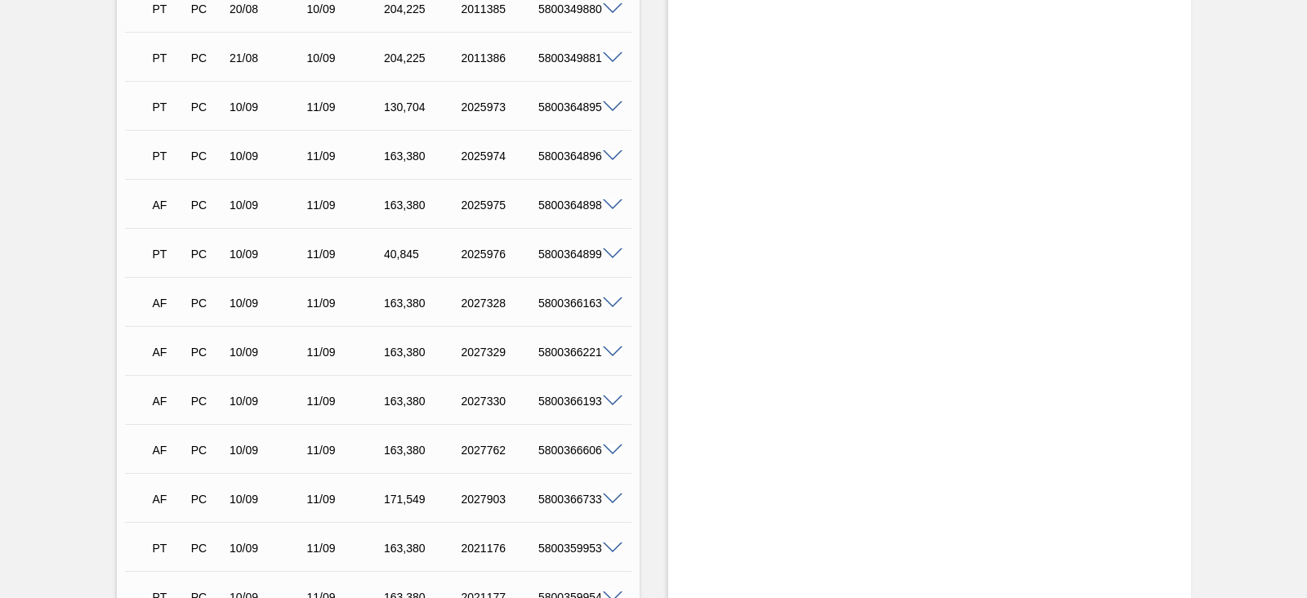
scroll to position [1736, 0]
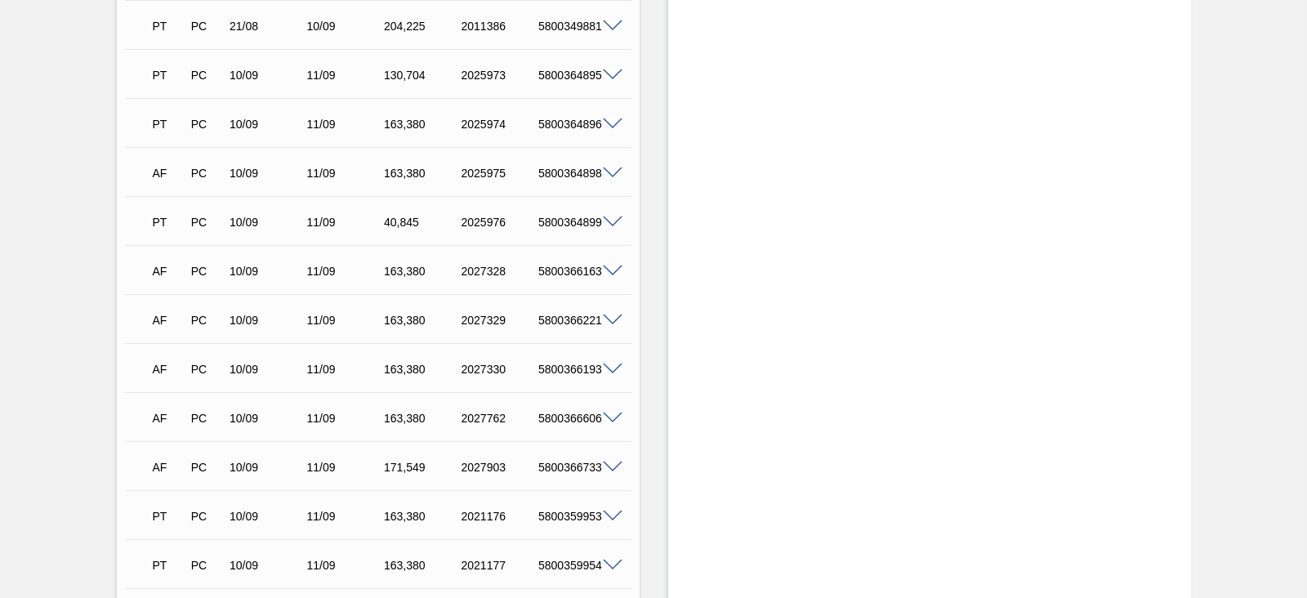
click at [569, 466] on div "5800366733" at bounding box center [576, 467] width 85 height 13
copy div "5800366733"
